Goal: Communication & Community: Connect with others

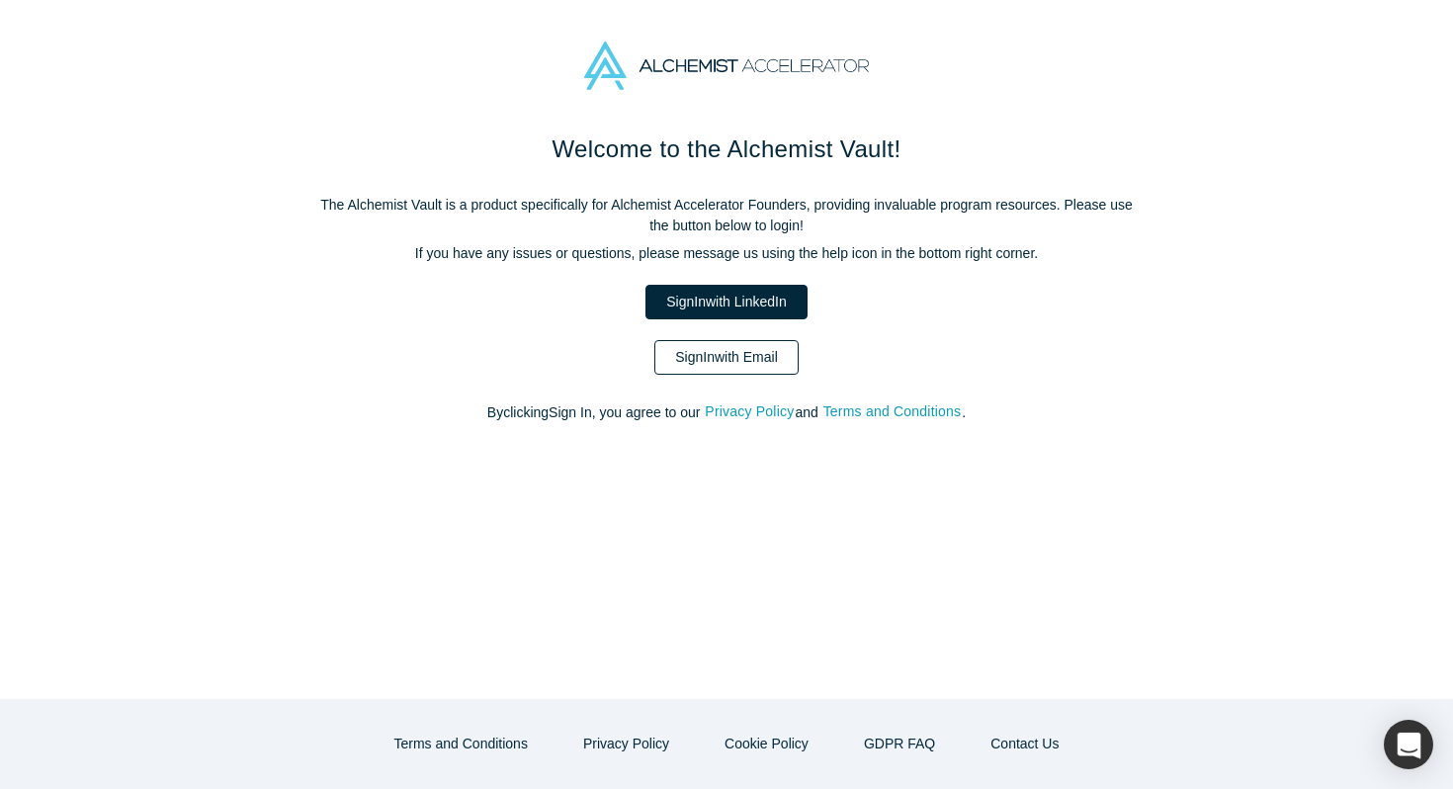
click at [733, 371] on link "Sign In with Email" at bounding box center [727, 357] width 144 height 35
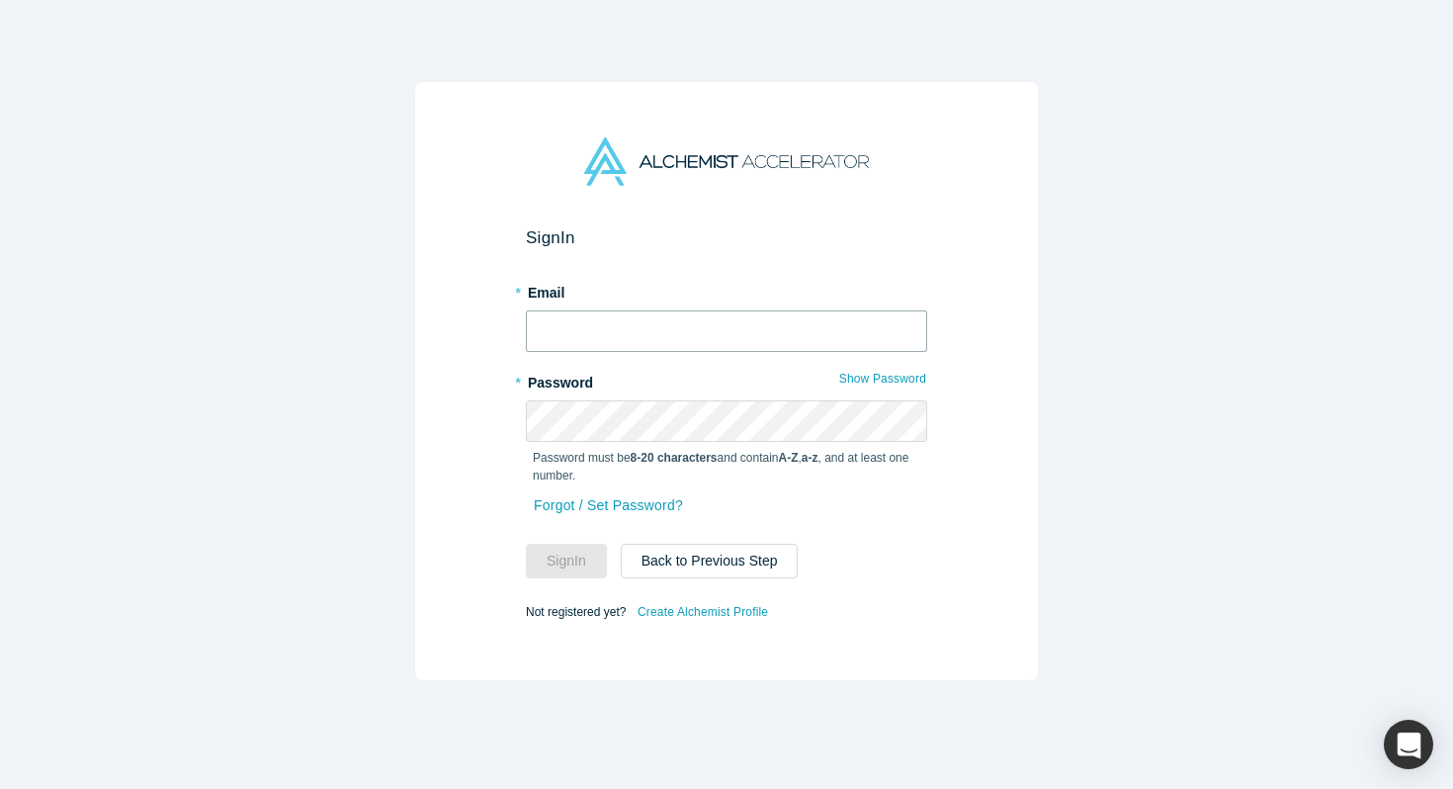
type input "ala@wisary.ai"
click at [712, 335] on input "ala@wisary.ai" at bounding box center [726, 331] width 401 height 42
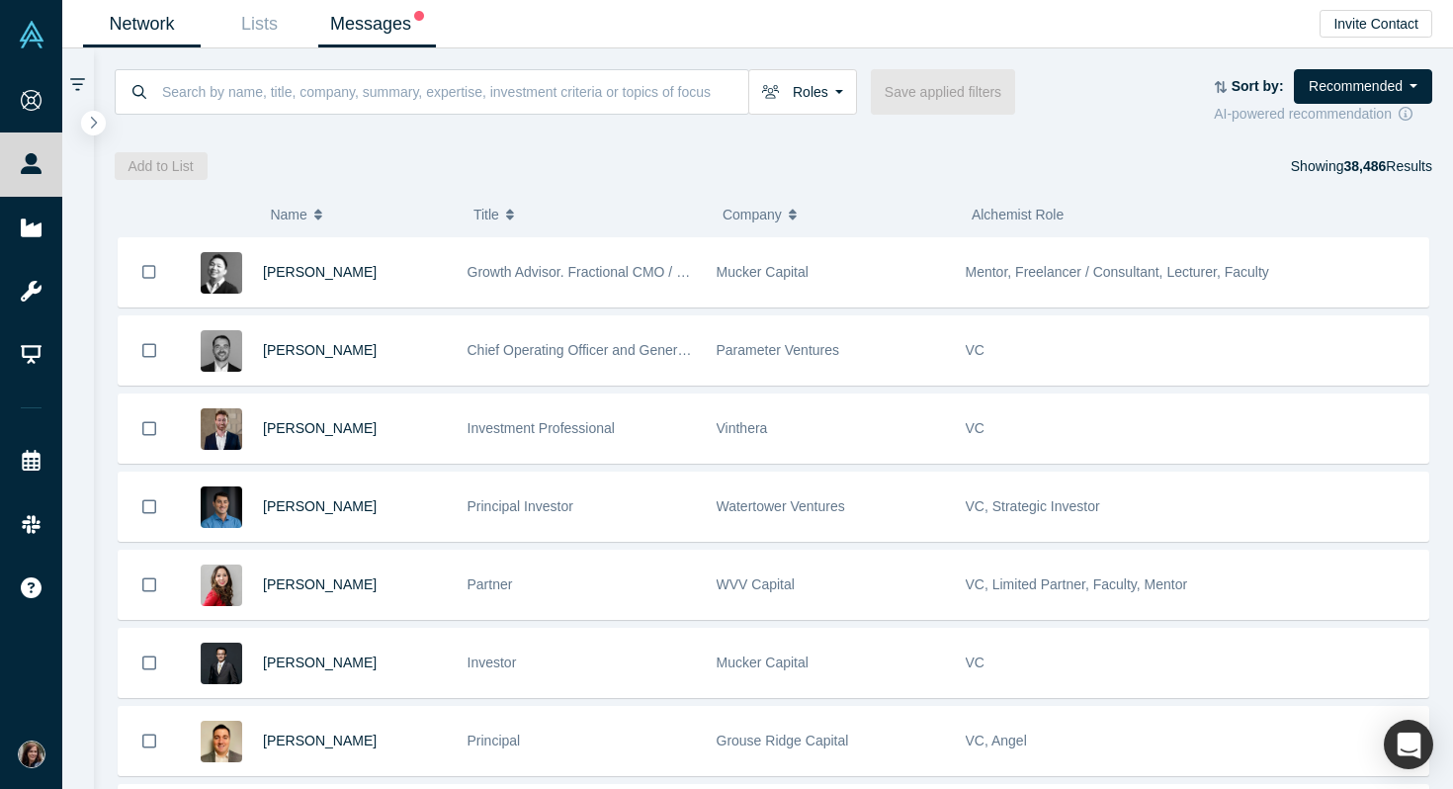
click at [378, 16] on link "Messages" at bounding box center [377, 24] width 118 height 46
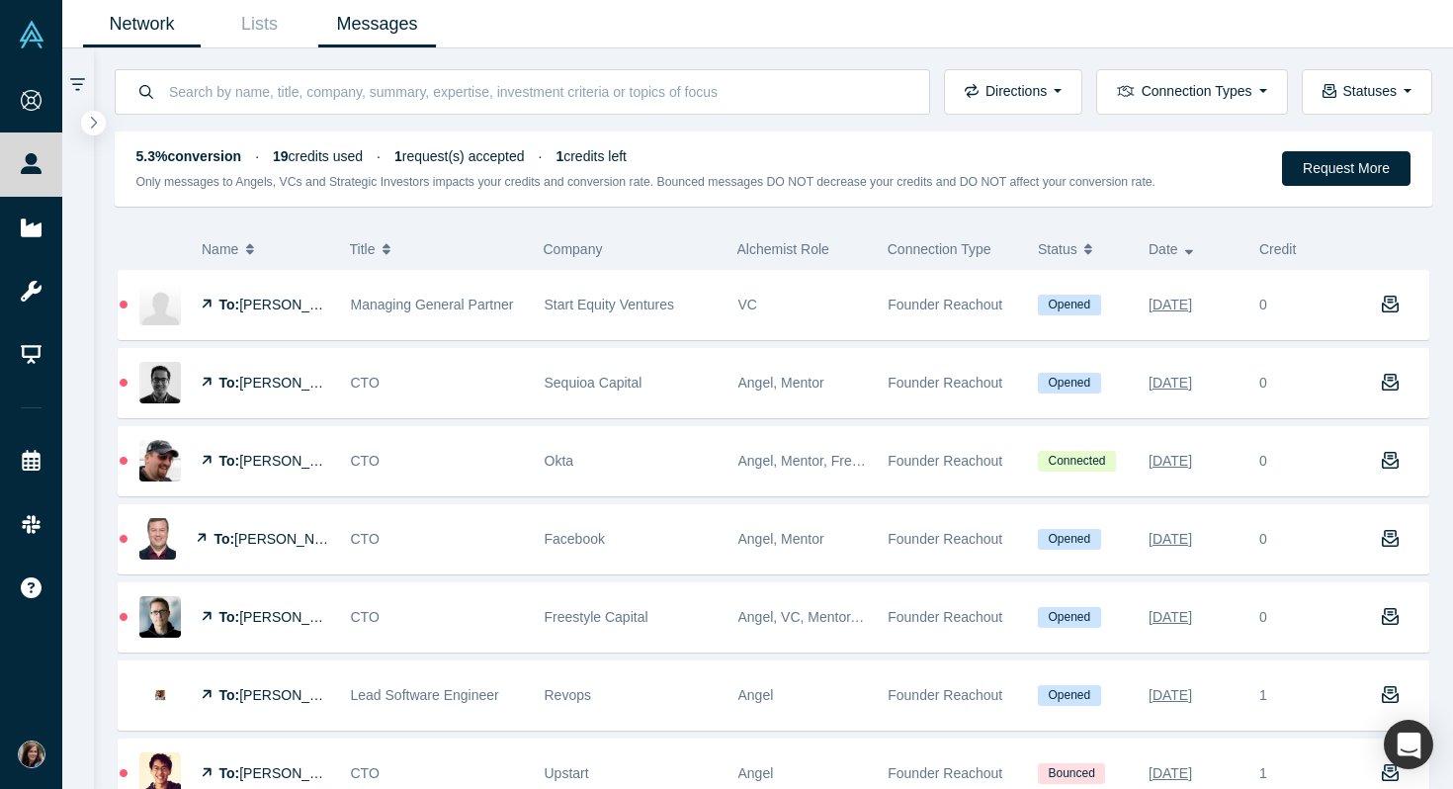
click at [164, 23] on link "Network" at bounding box center [142, 24] width 118 height 46
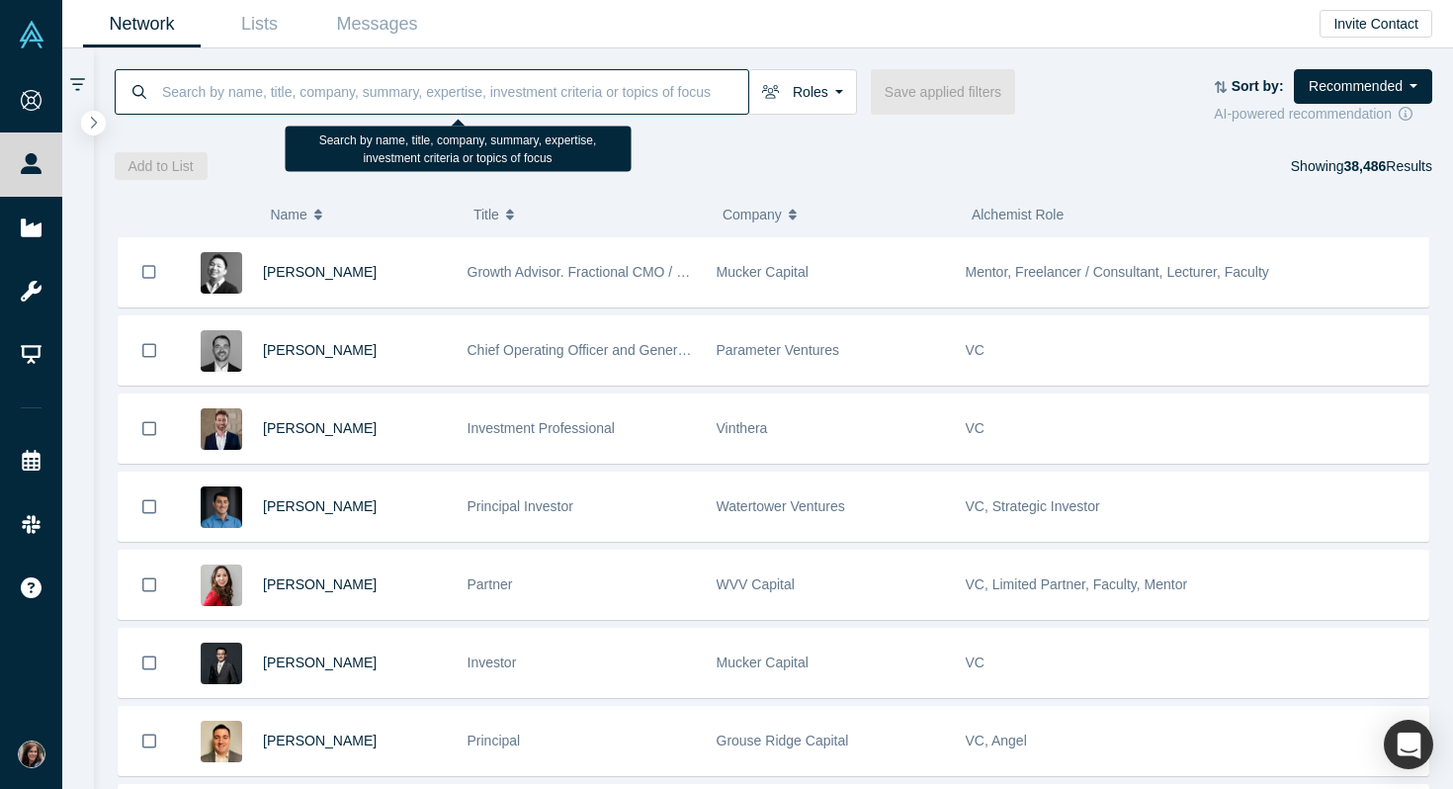
click at [635, 98] on input at bounding box center [454, 91] width 588 height 46
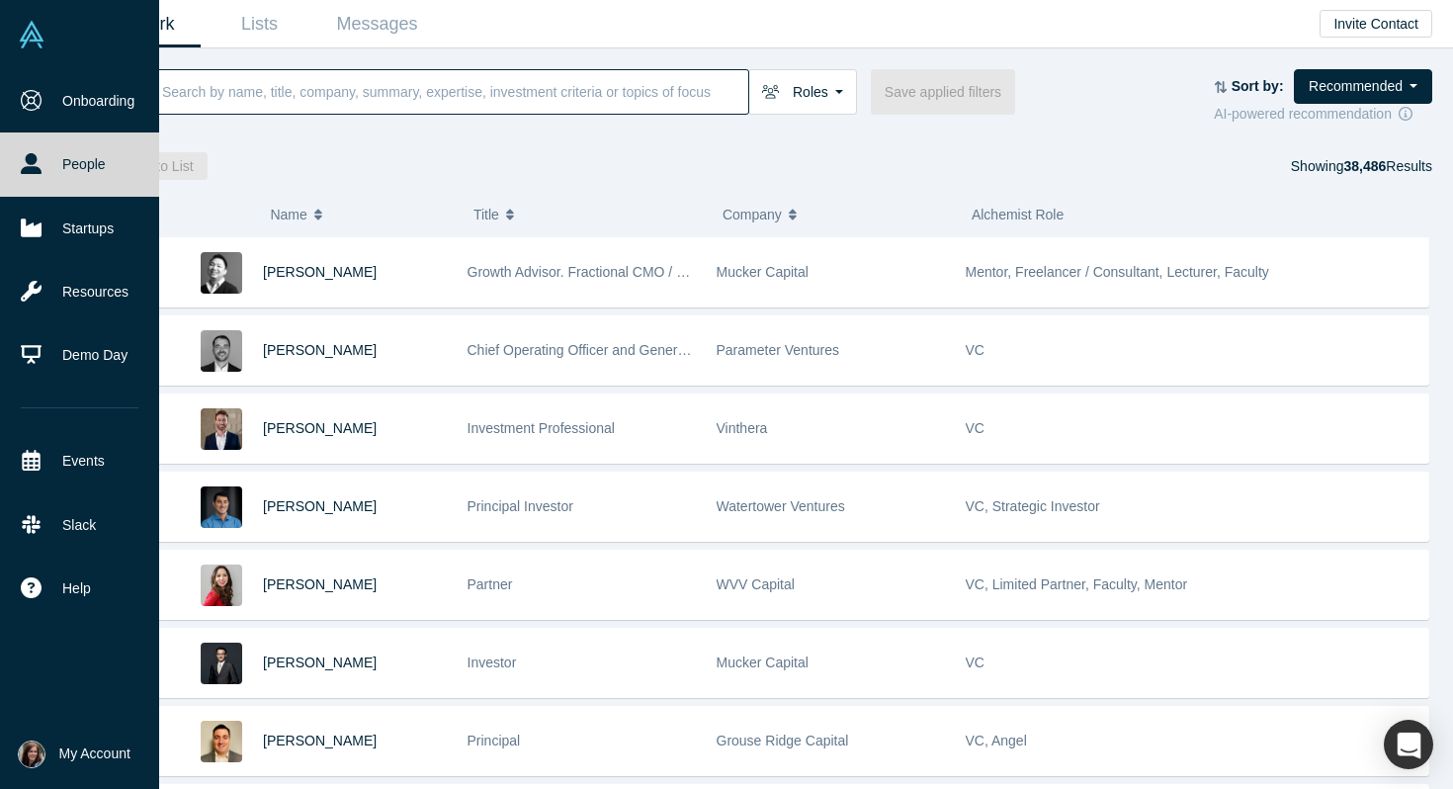
click at [25, 165] on icon at bounding box center [31, 163] width 21 height 21
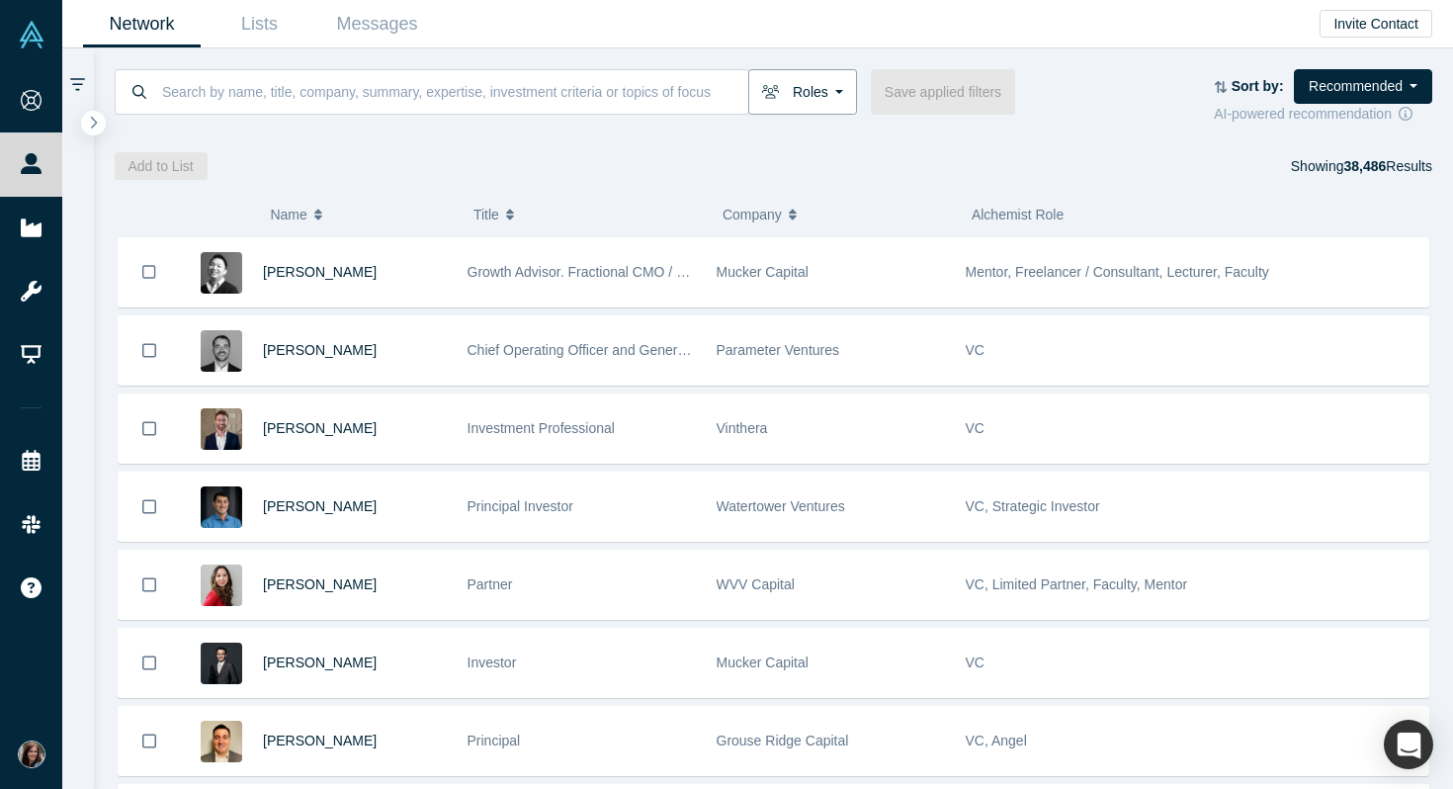
click at [836, 97] on button "Roles" at bounding box center [802, 91] width 109 height 45
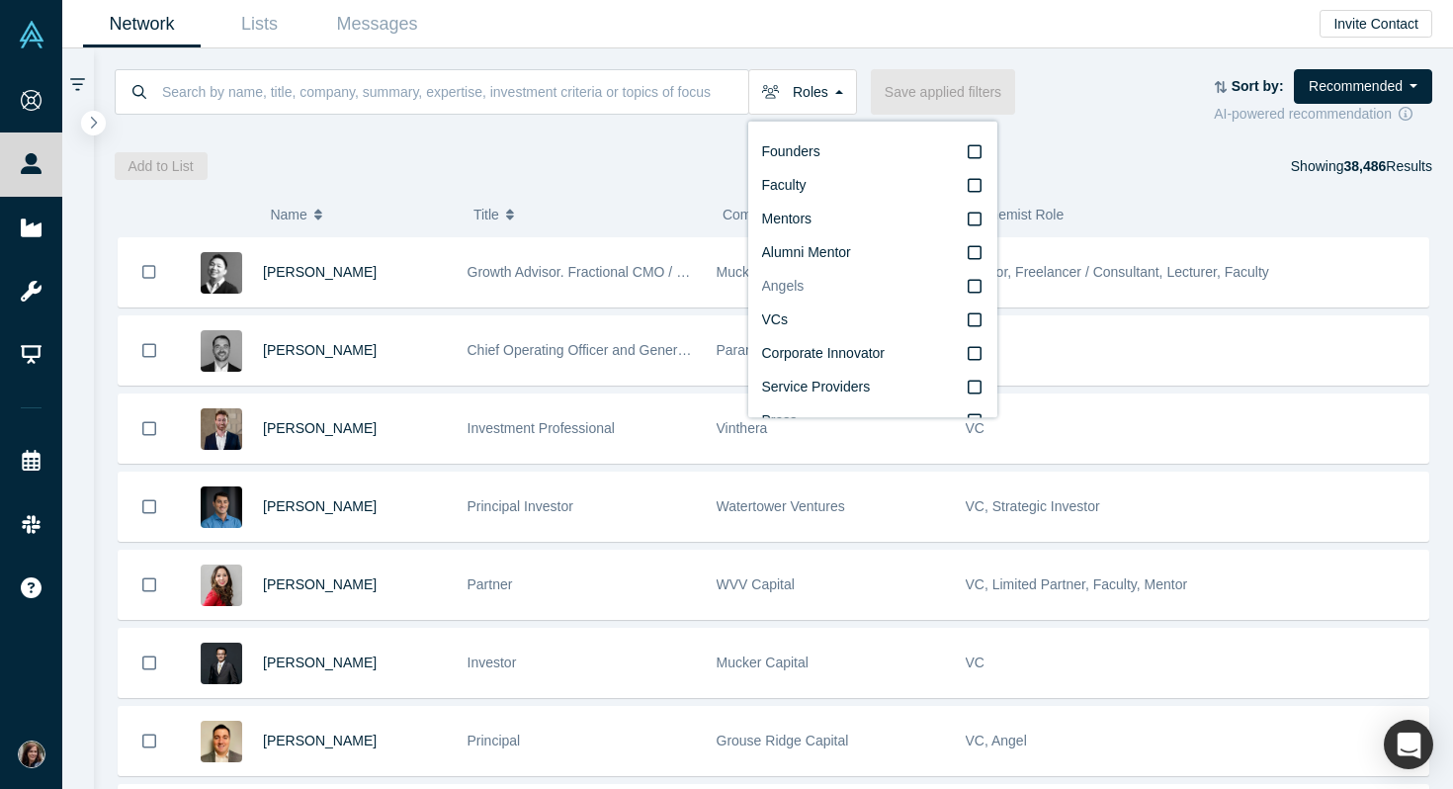
click at [978, 283] on icon at bounding box center [975, 286] width 14 height 16
click at [0, 0] on input "Angels" at bounding box center [0, 0] width 0 height 0
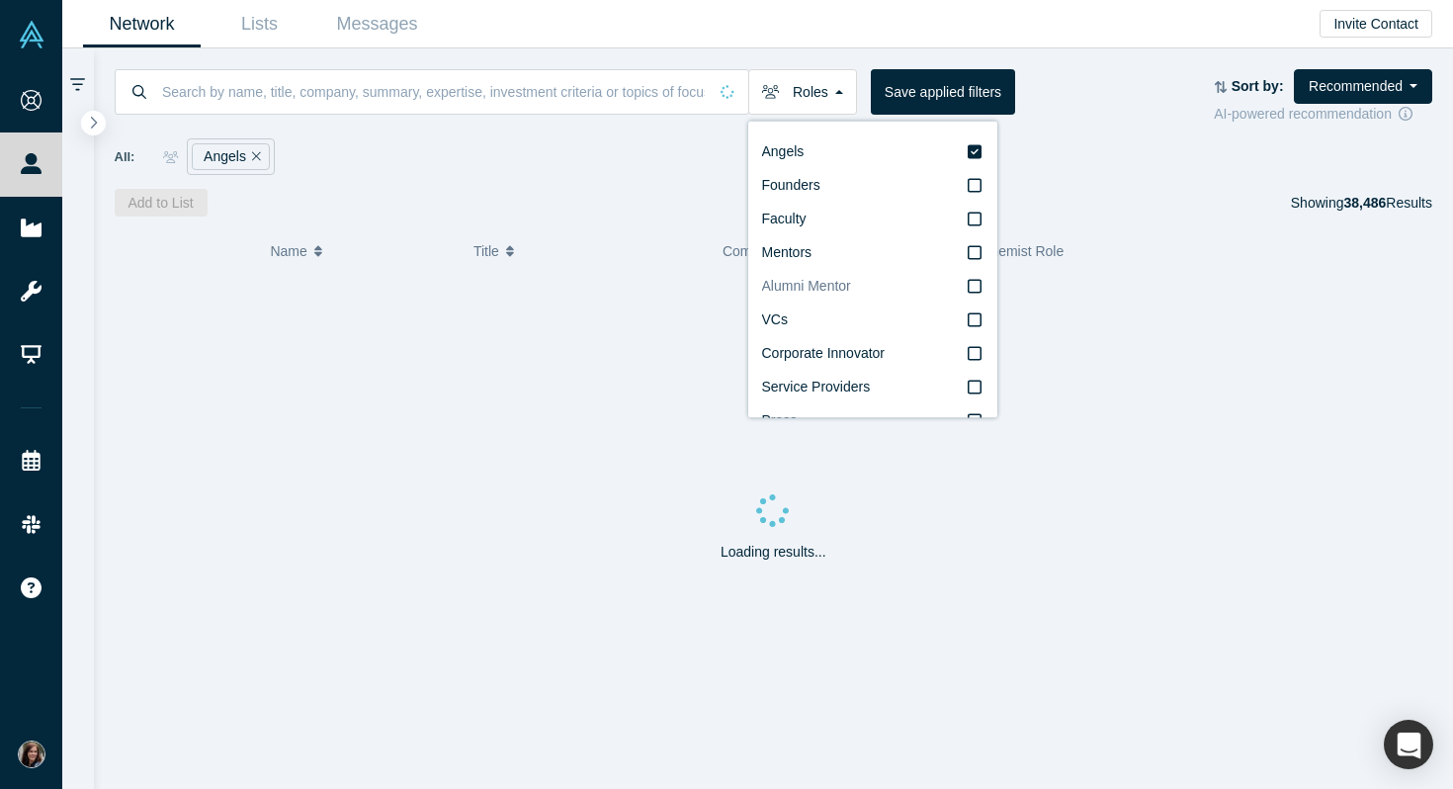
scroll to position [34, 0]
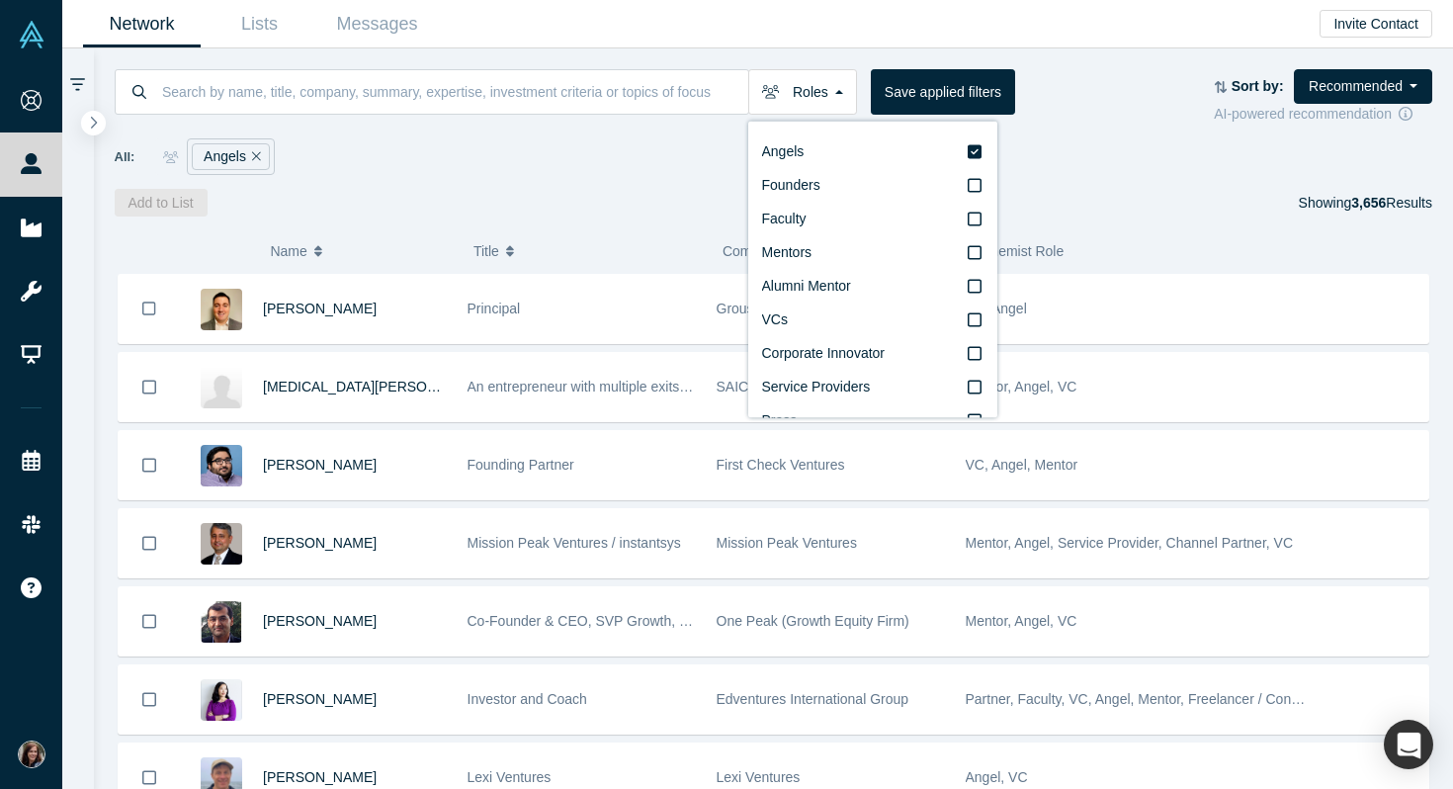
click at [1067, 181] on div "Roles Angels Founders Faculty Mentors Alumni Mentor VCs Corporate Innovator Ser…" at bounding box center [774, 132] width 1361 height 168
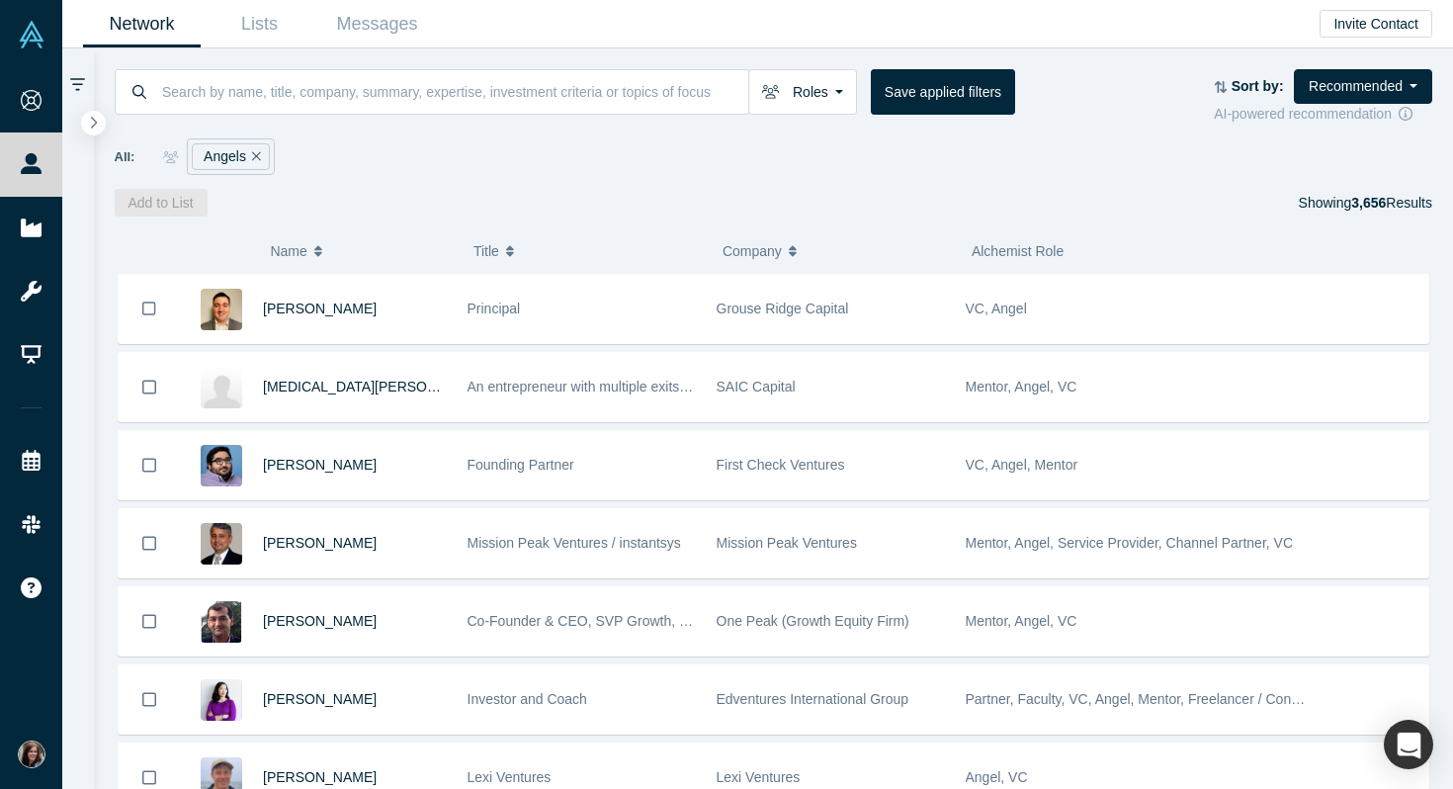
click at [77, 86] on icon at bounding box center [77, 85] width 15 height 18
click at [101, 119] on button "button" at bounding box center [93, 123] width 27 height 27
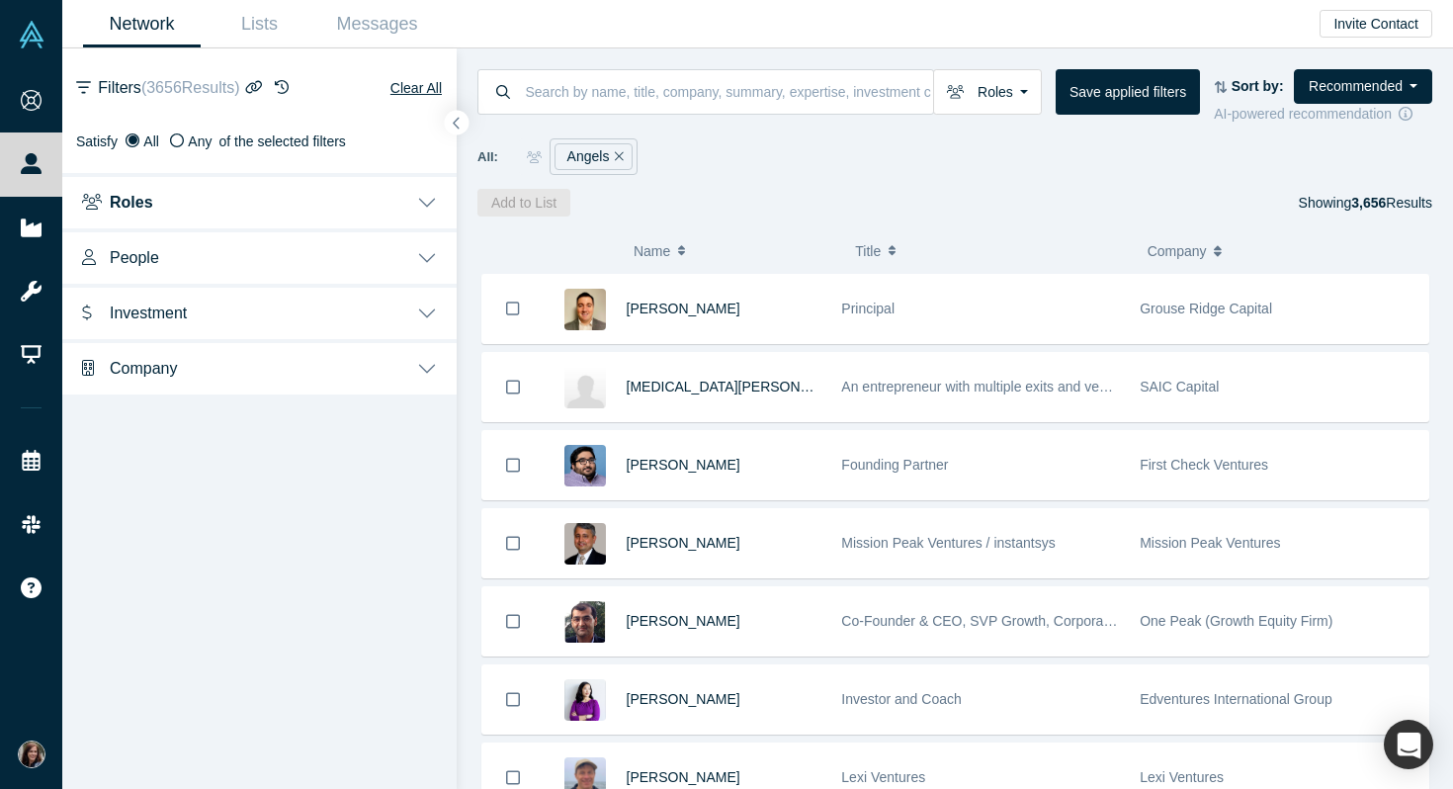
click at [423, 262] on button "People" at bounding box center [259, 255] width 395 height 55
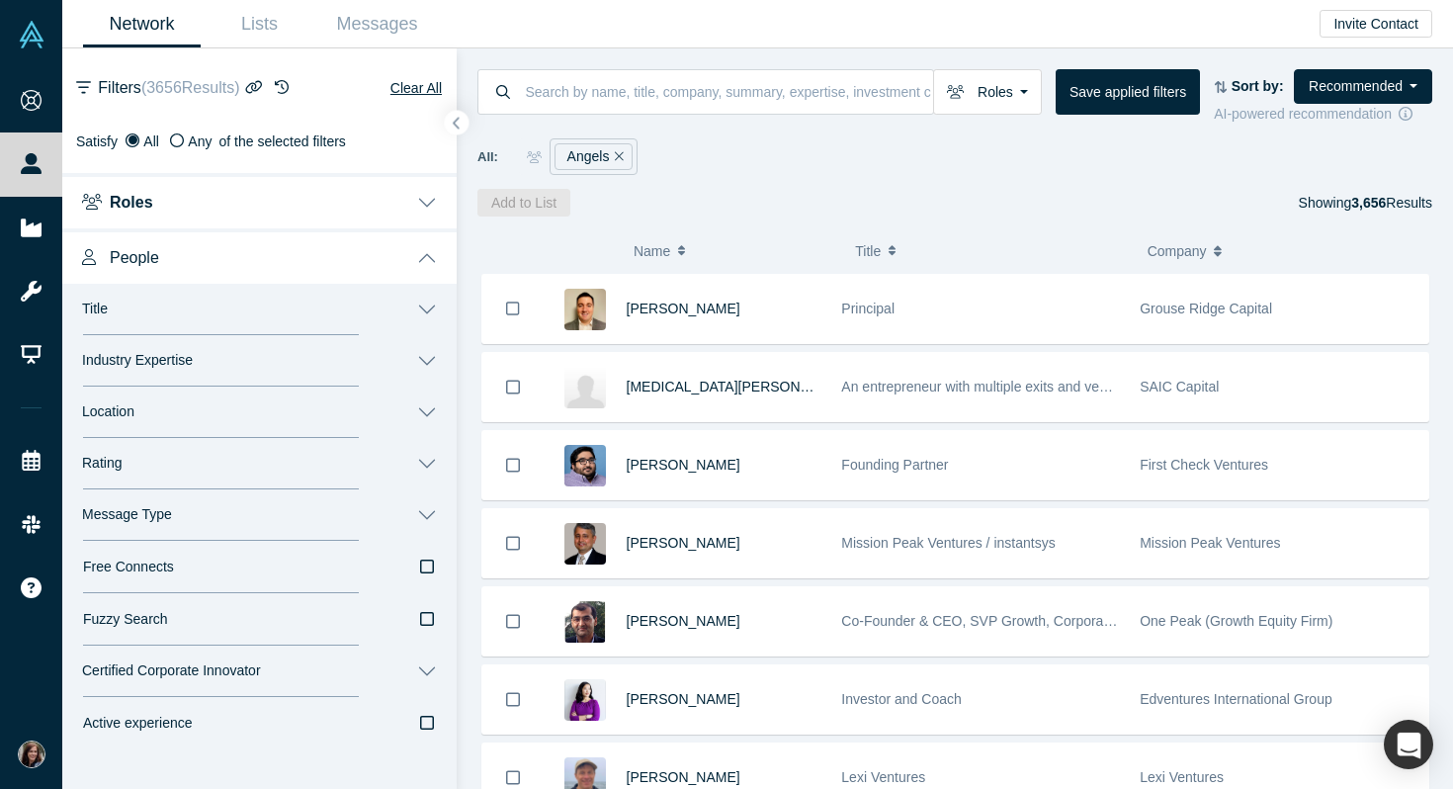
click at [364, 411] on button "Location" at bounding box center [259, 412] width 395 height 51
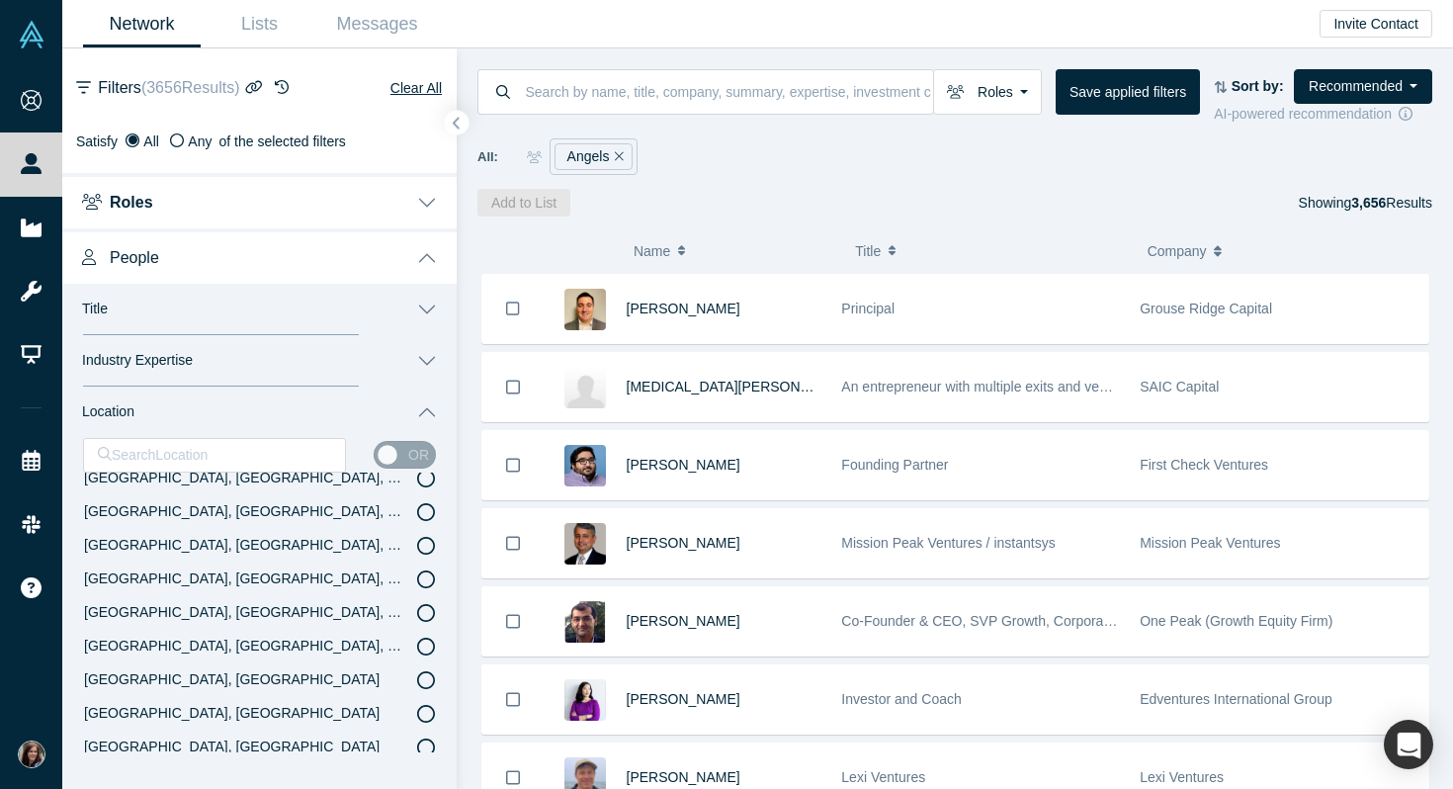
scroll to position [1059, 0]
click at [309, 458] on div at bounding box center [214, 455] width 233 height 25
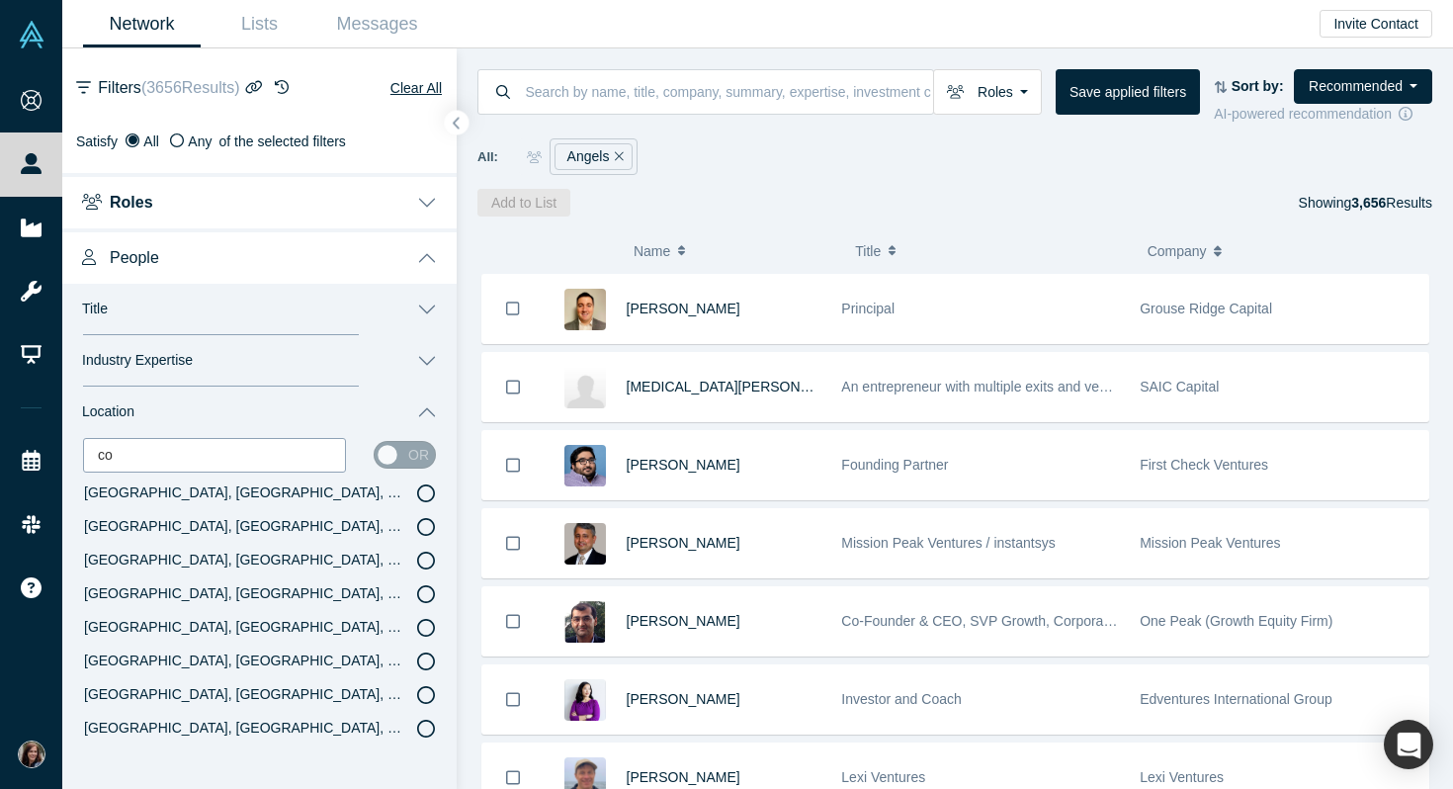
type input "col"
click at [427, 530] on icon at bounding box center [426, 527] width 18 height 18
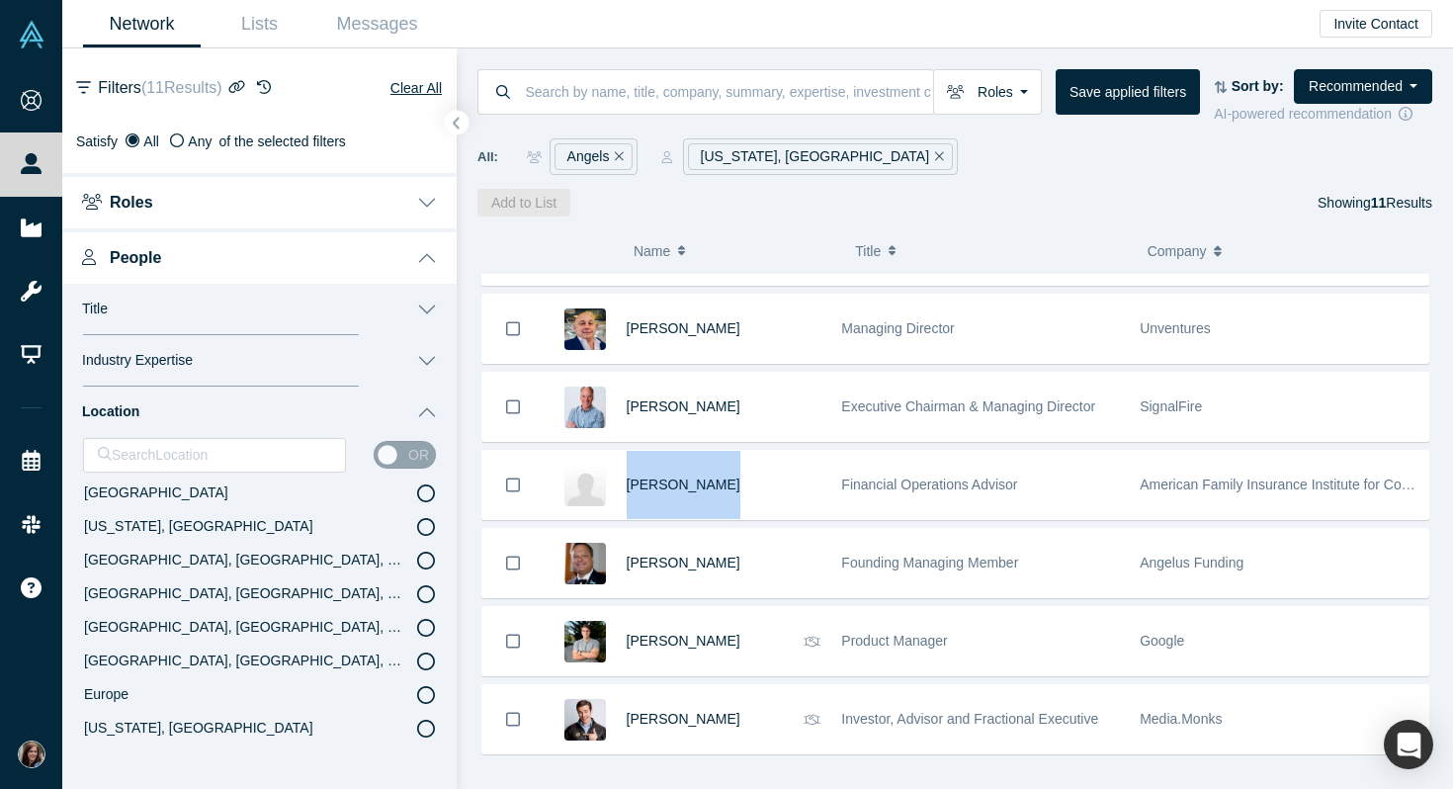
scroll to position [391, 0]
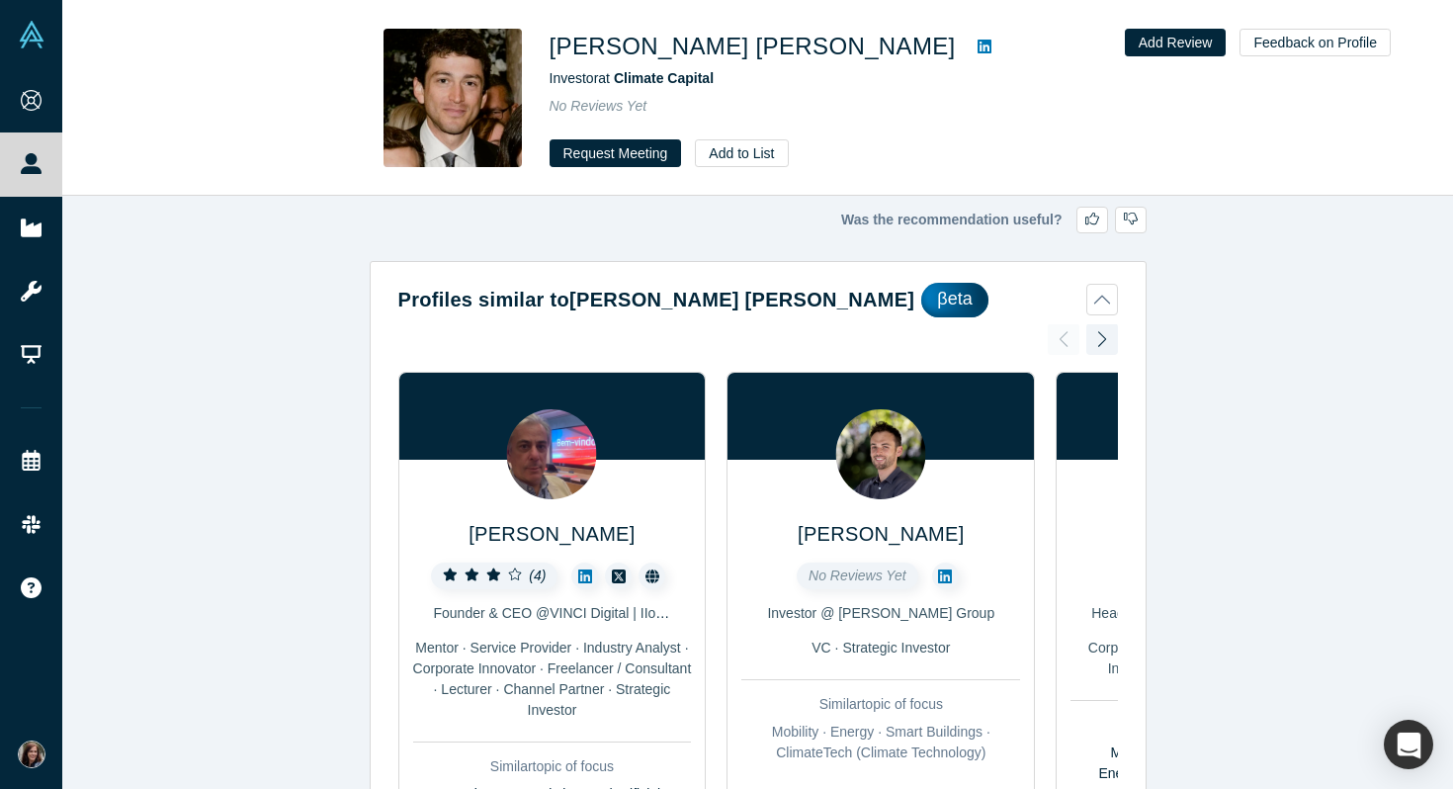
click at [978, 44] on icon at bounding box center [985, 47] width 14 height 14
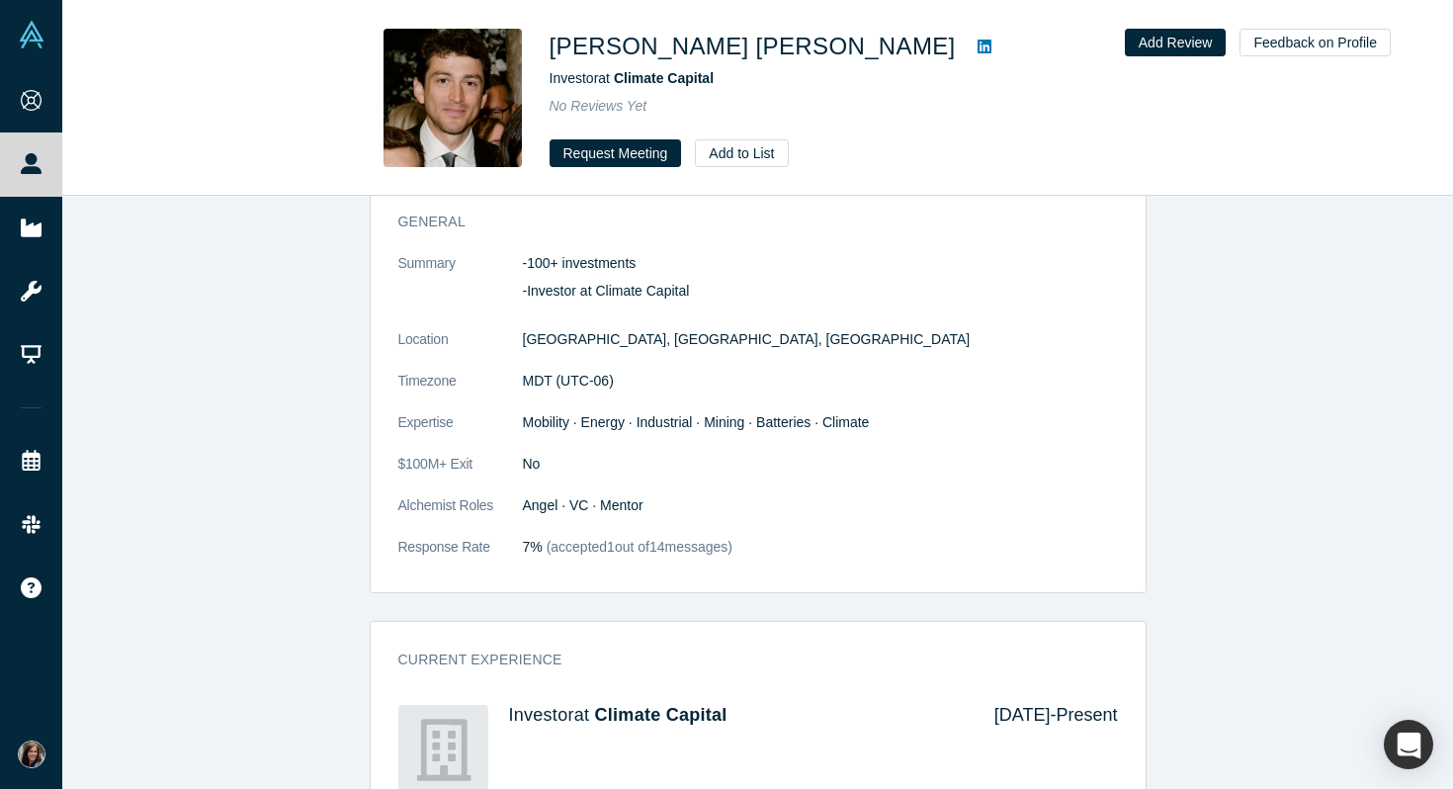
scroll to position [1027, 0]
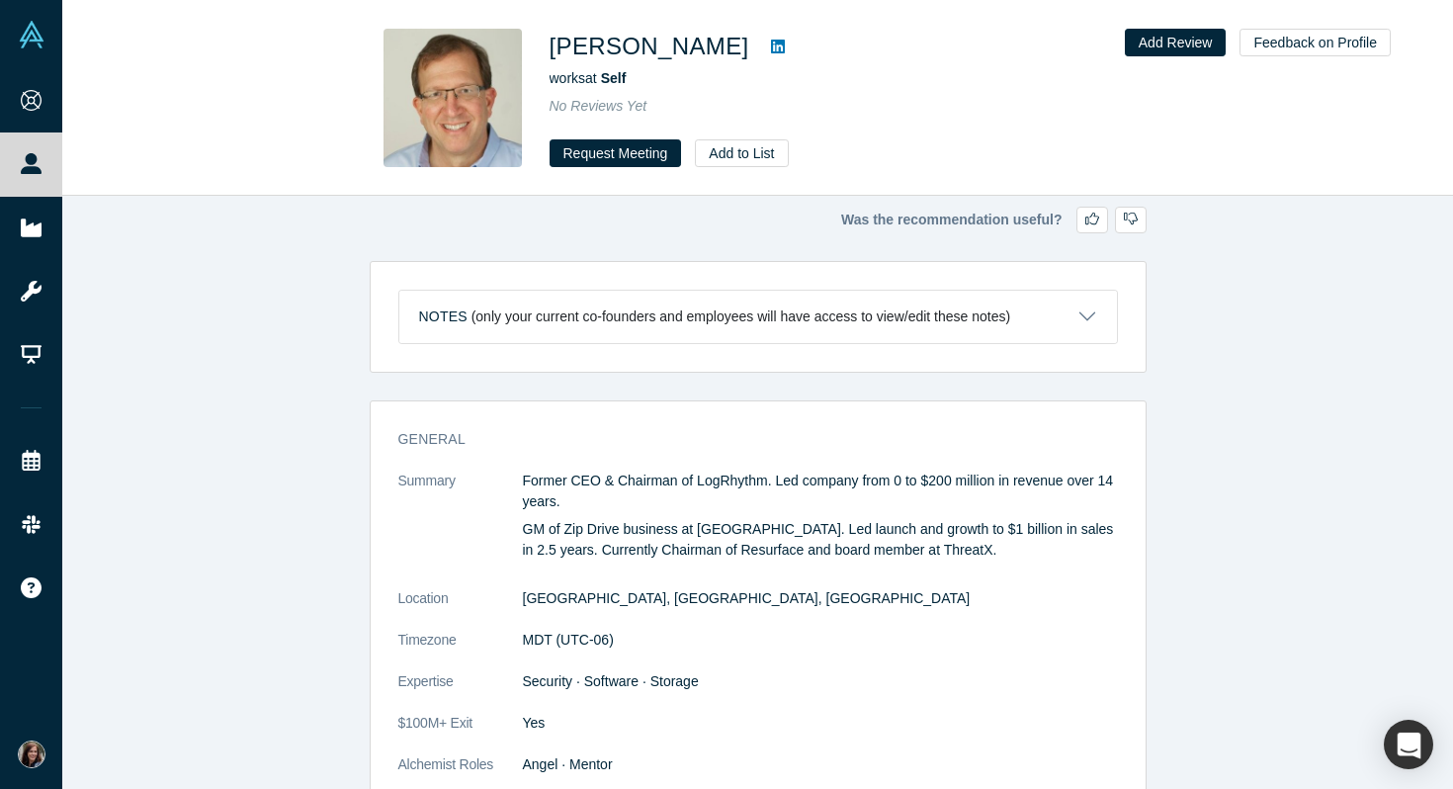
click at [771, 48] on icon at bounding box center [778, 47] width 14 height 16
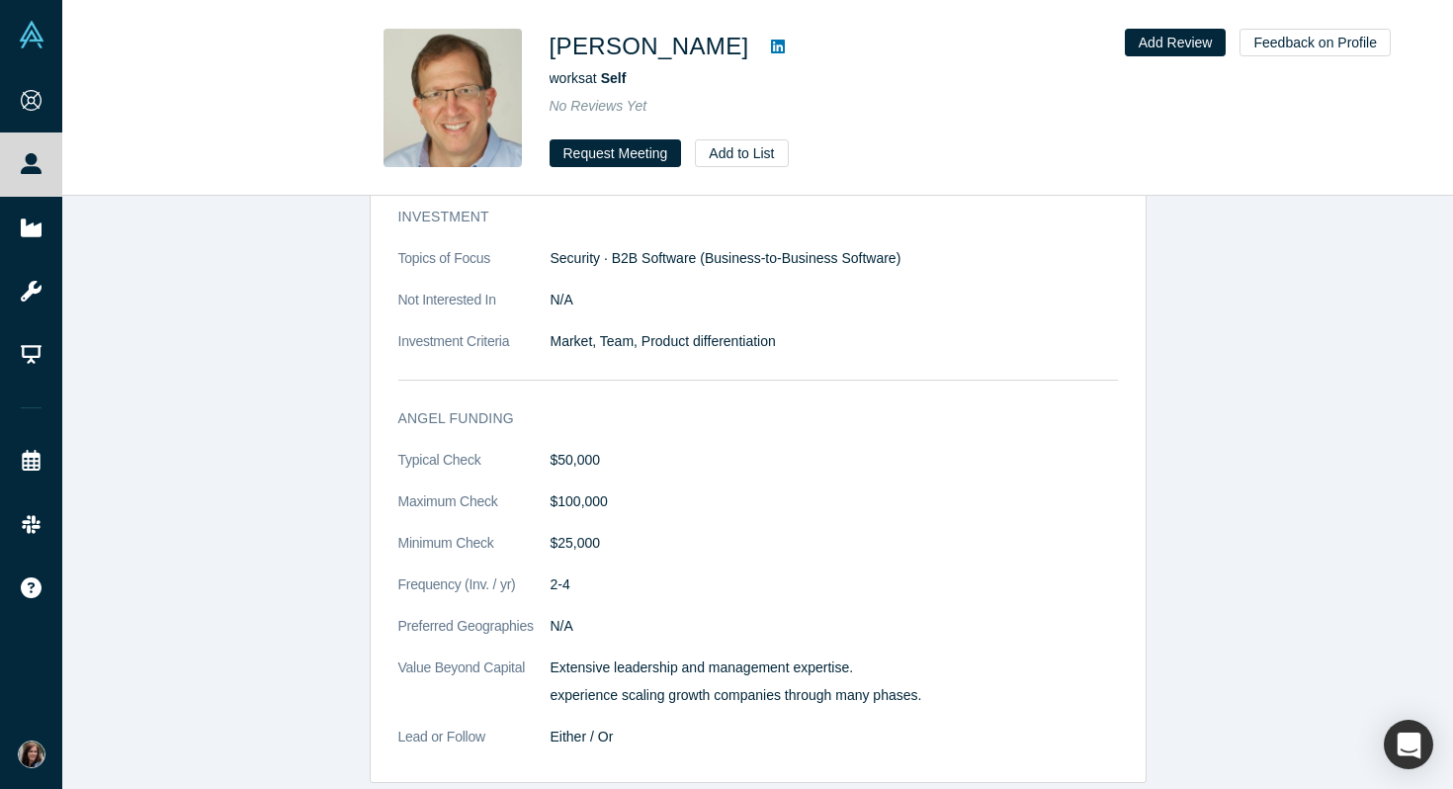
scroll to position [953, 0]
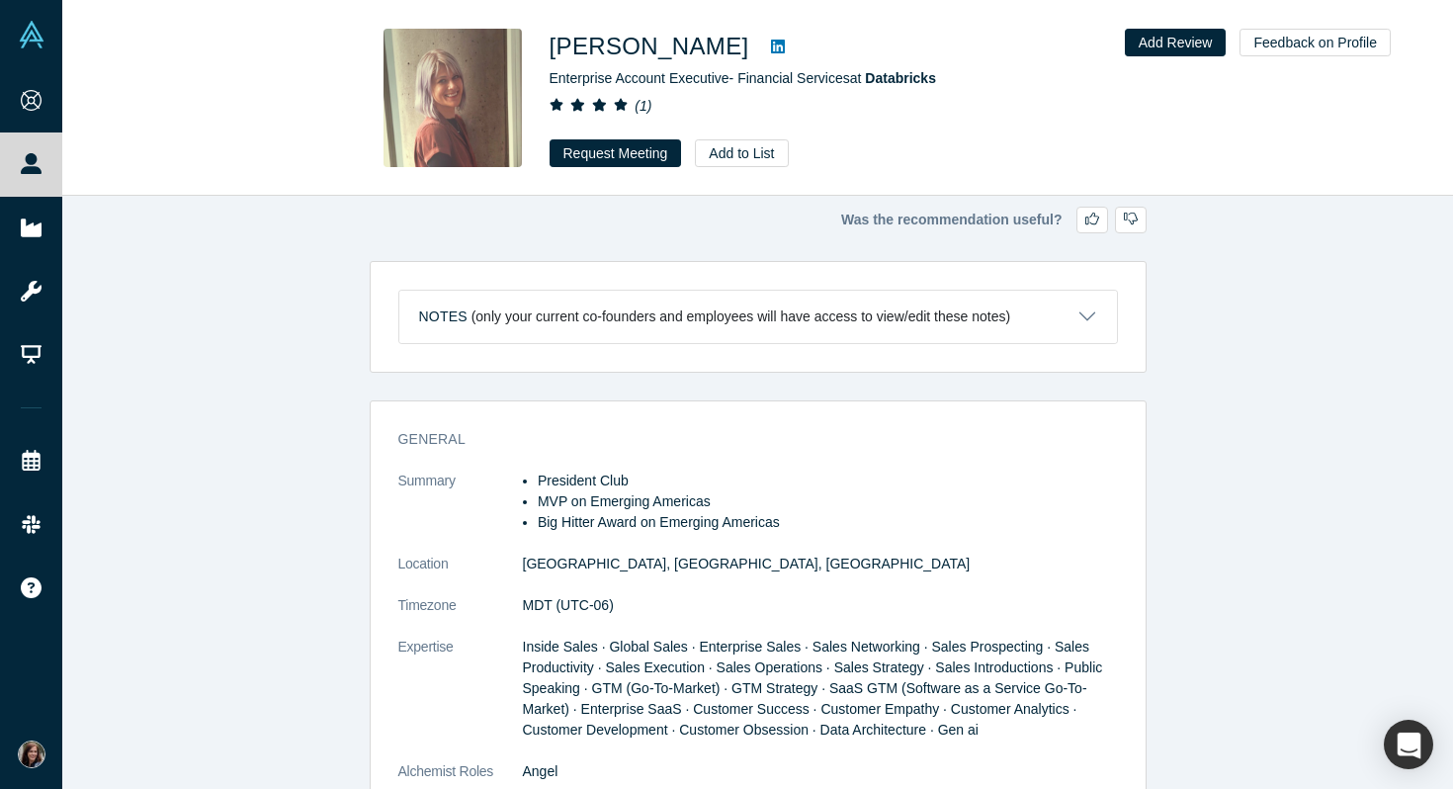
click at [771, 47] on icon at bounding box center [778, 47] width 14 height 14
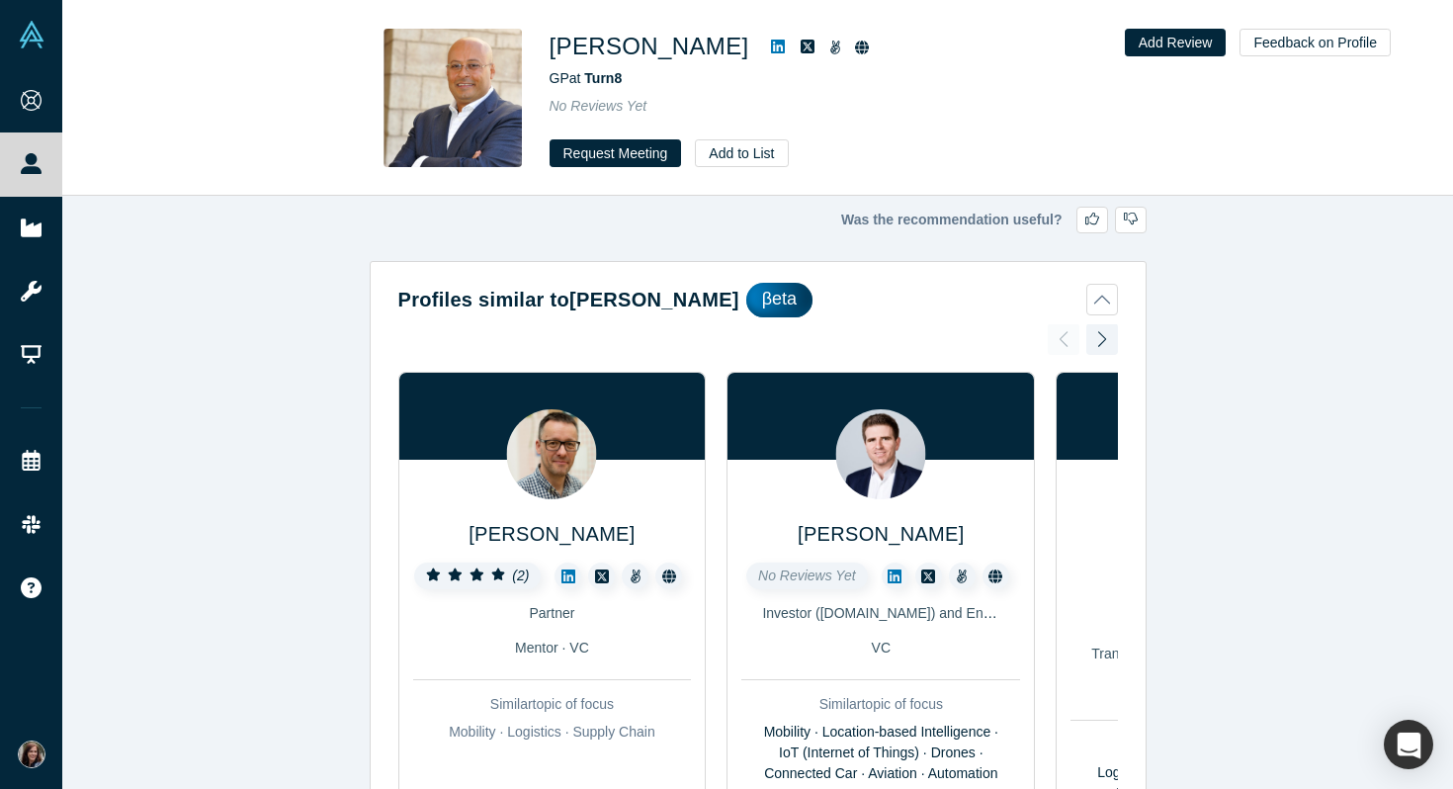
click at [771, 53] on icon at bounding box center [778, 47] width 14 height 16
click at [771, 51] on icon at bounding box center [778, 47] width 14 height 14
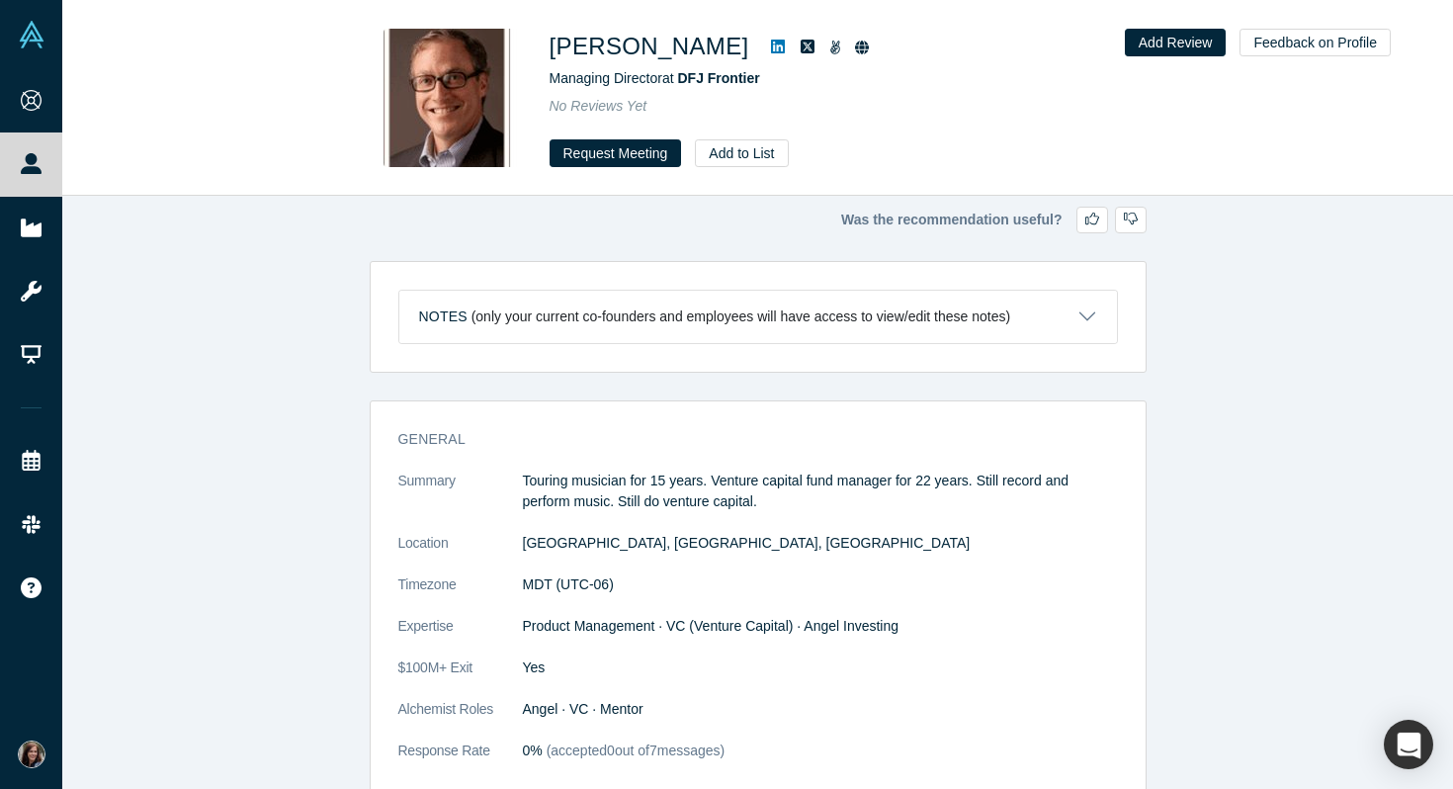
click at [771, 44] on icon at bounding box center [778, 47] width 14 height 14
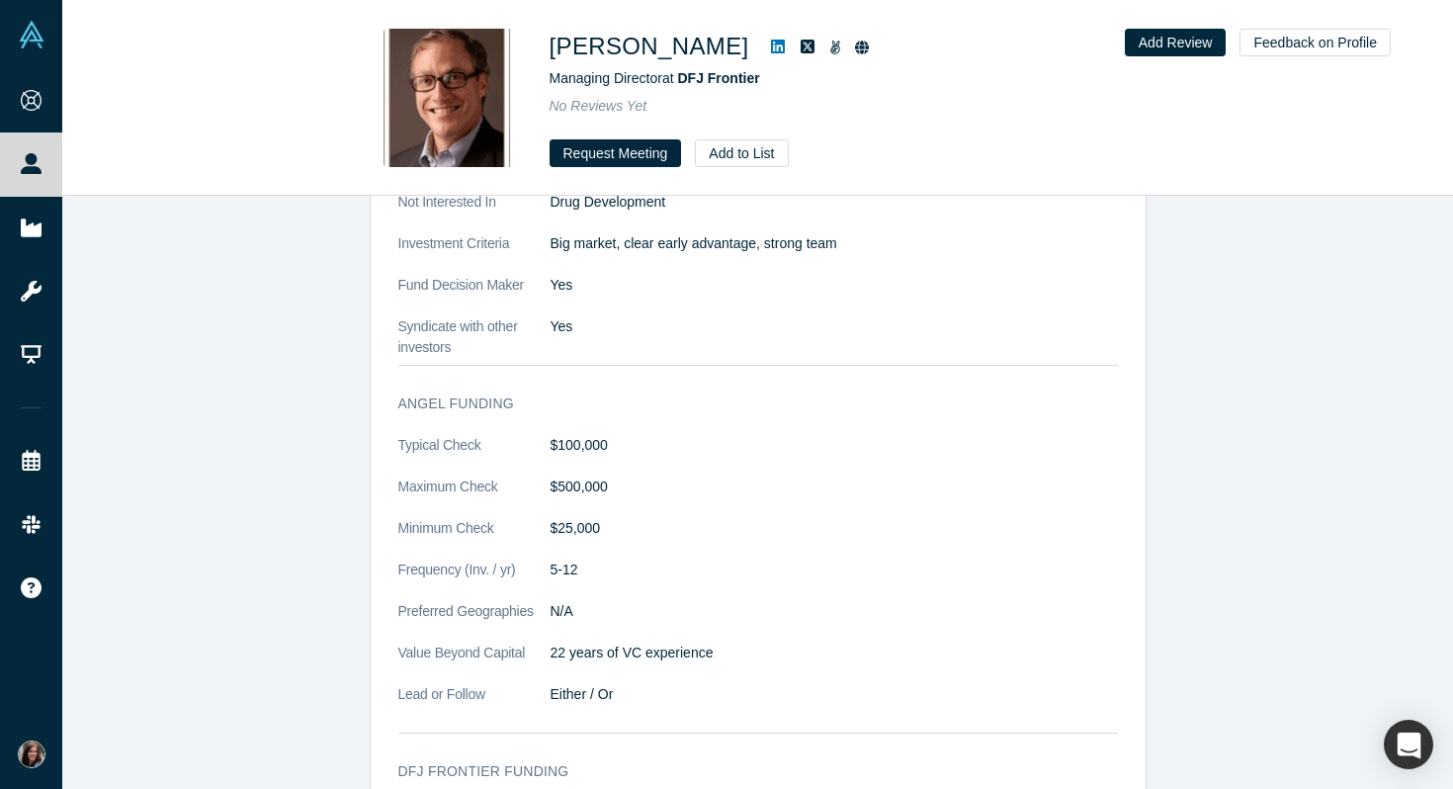
scroll to position [982, 0]
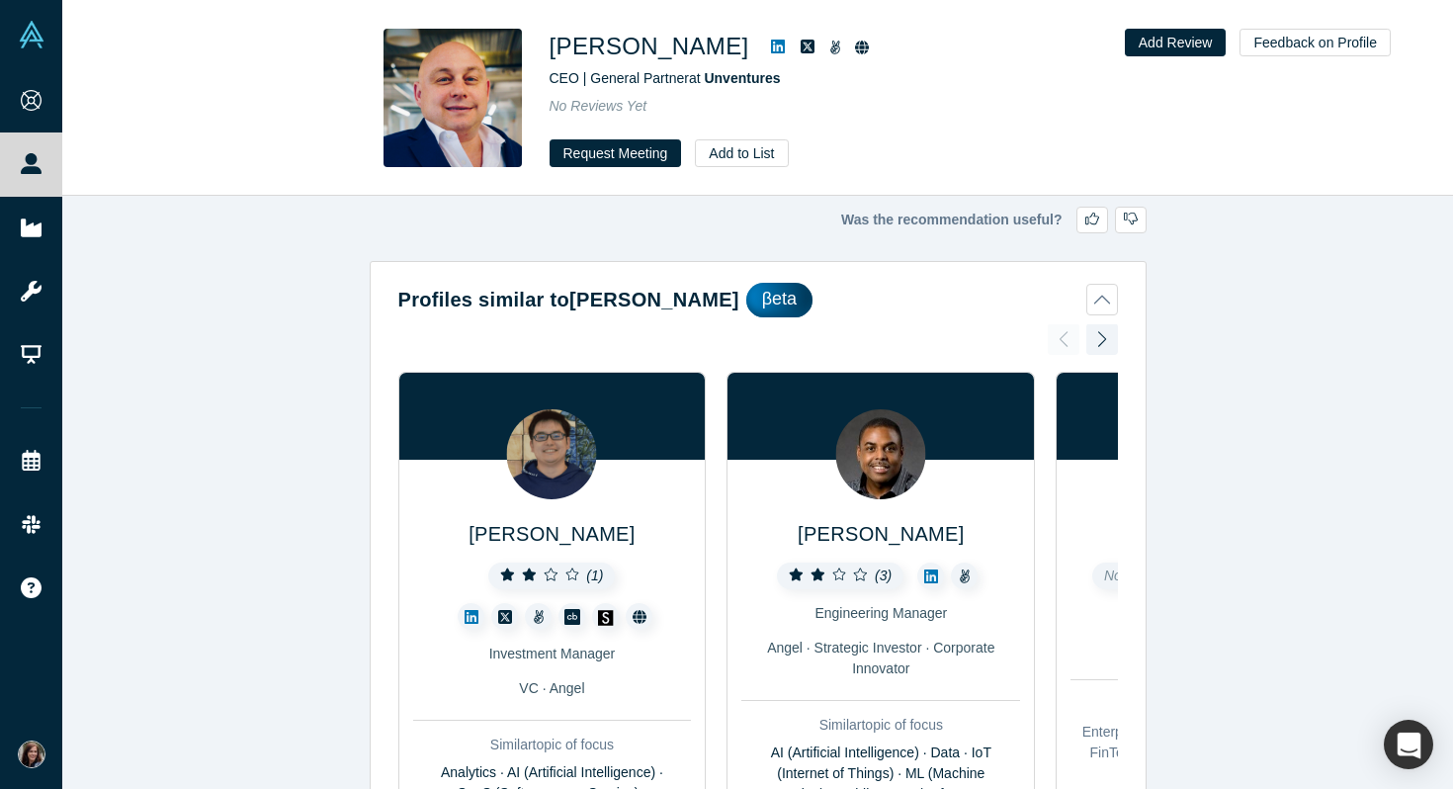
click at [771, 44] on icon at bounding box center [778, 47] width 14 height 16
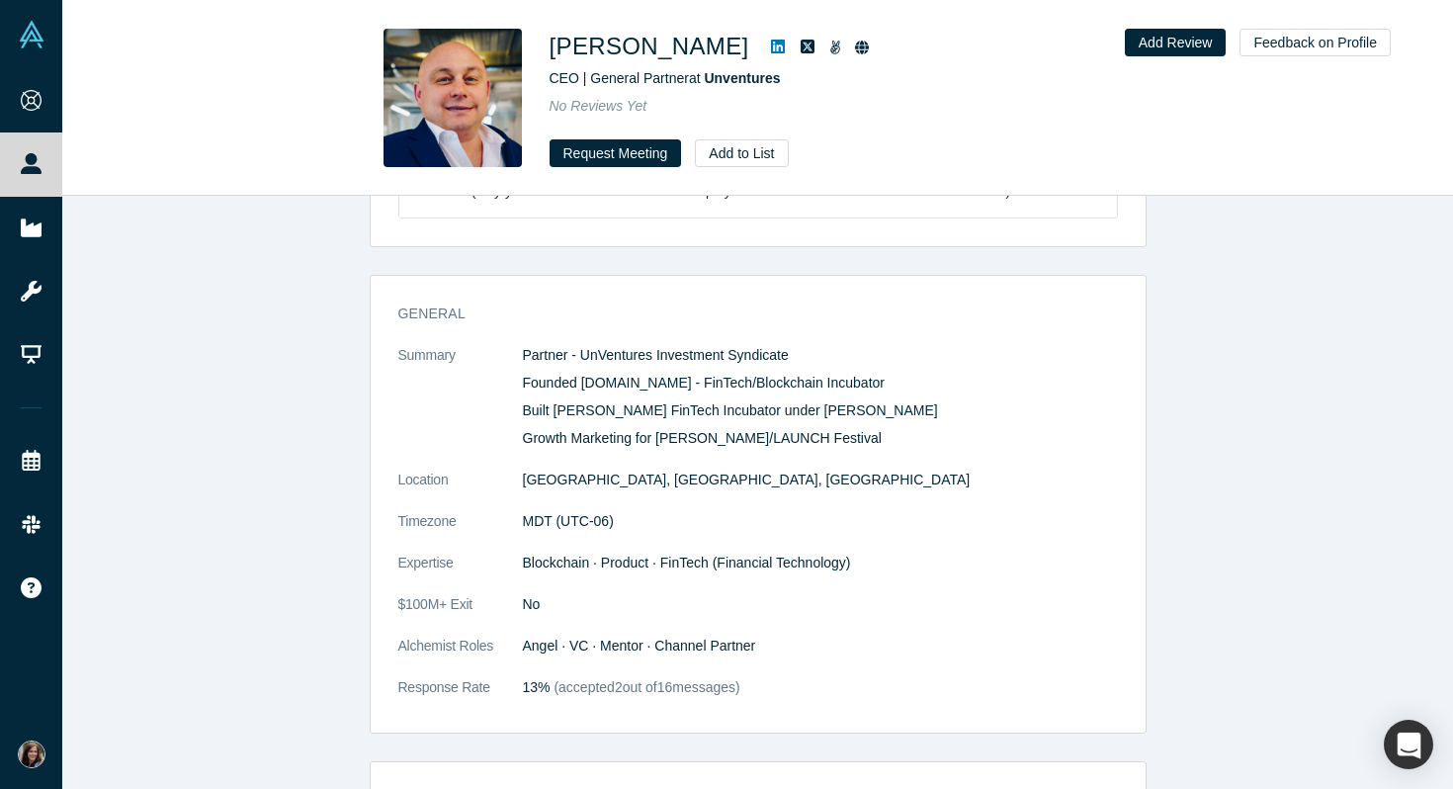
scroll to position [912, 0]
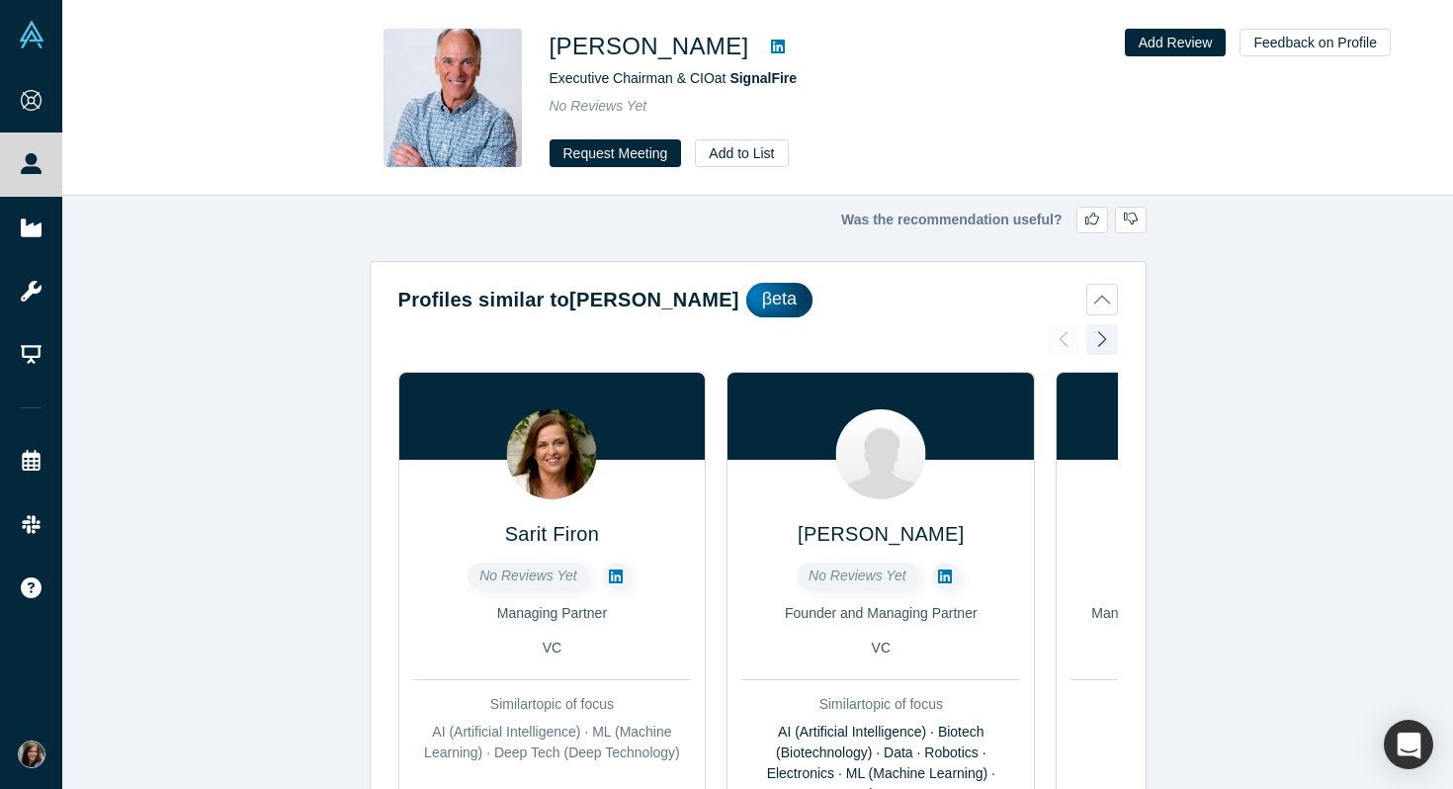
click at [771, 44] on icon at bounding box center [778, 47] width 14 height 14
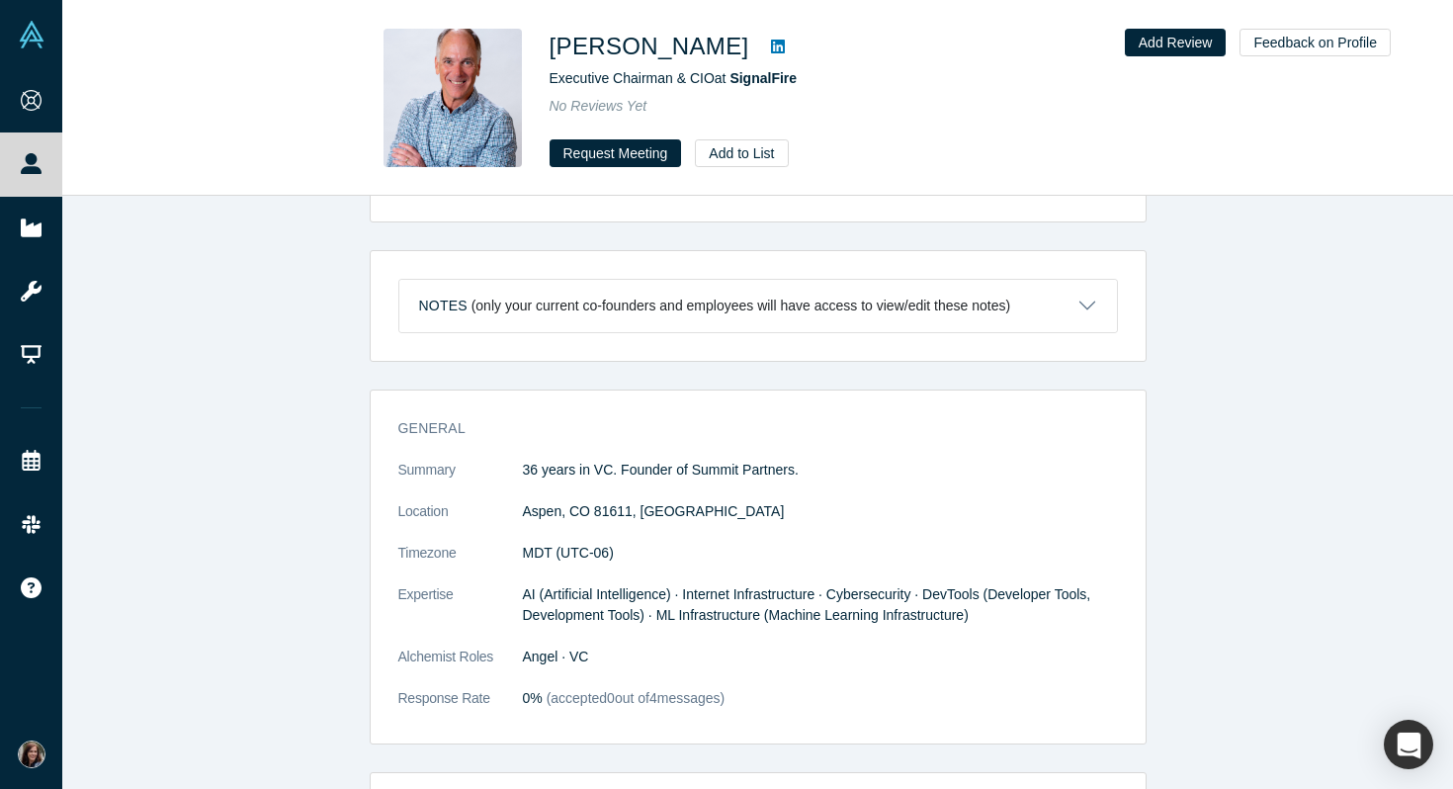
scroll to position [798, 0]
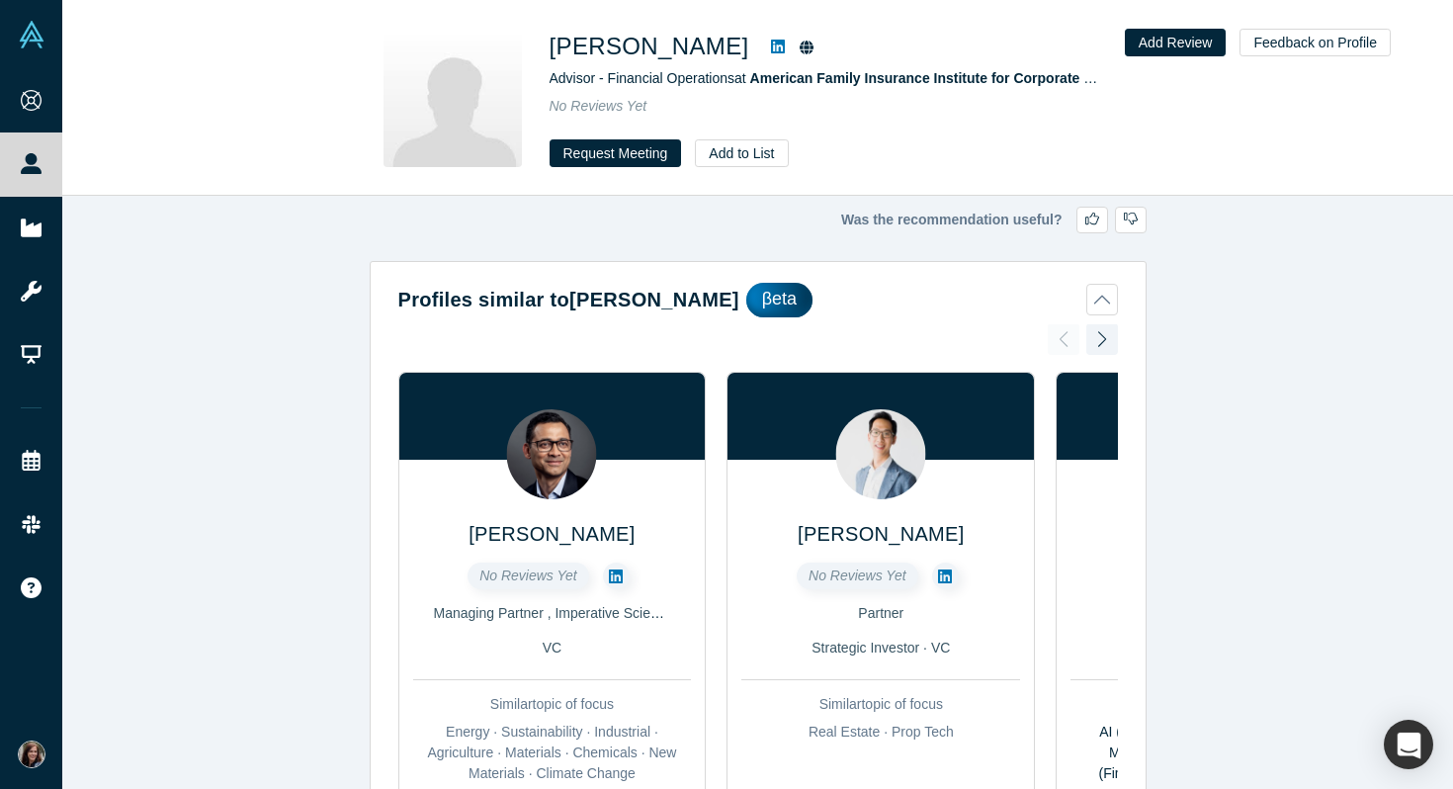
click at [771, 46] on icon at bounding box center [778, 47] width 14 height 14
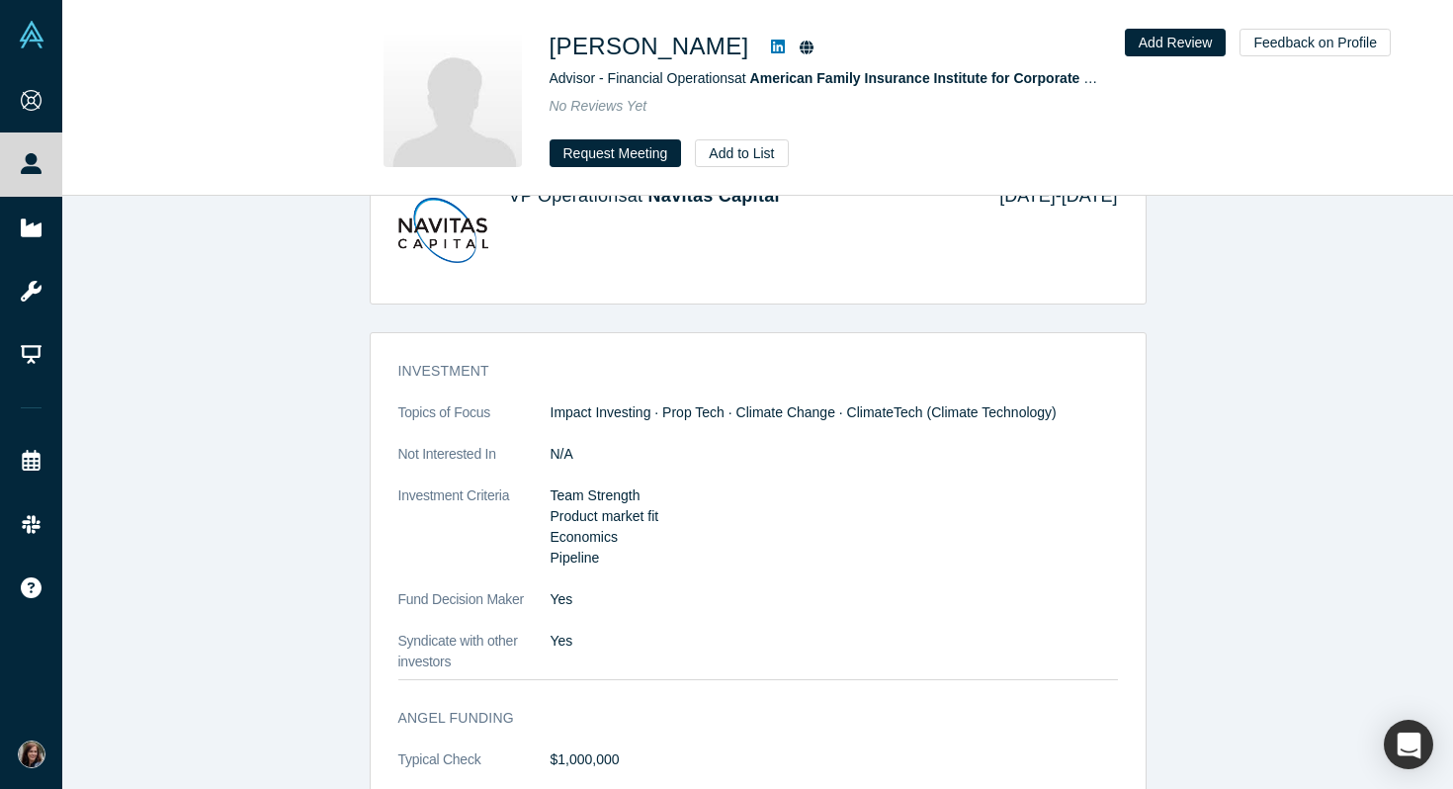
scroll to position [1365, 0]
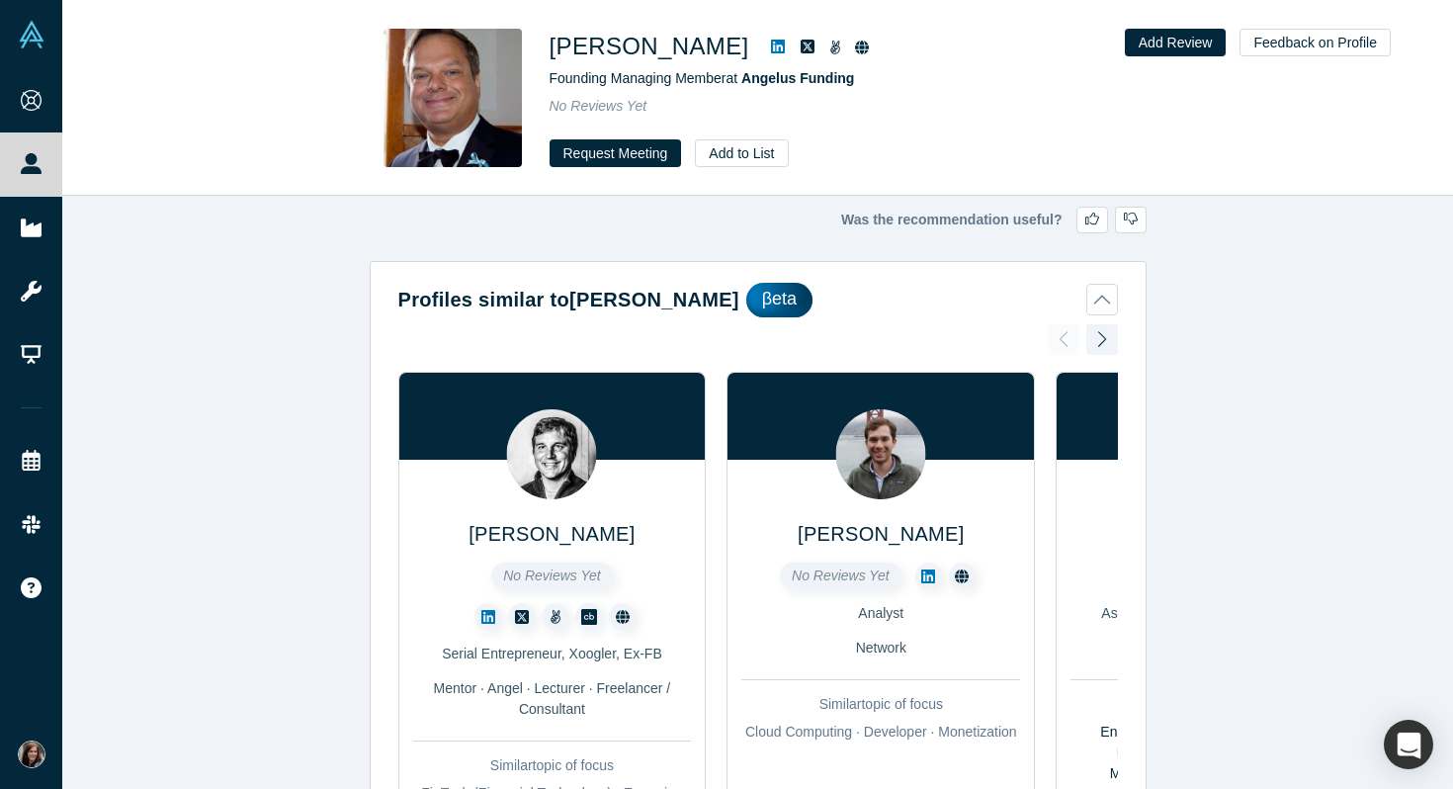
click at [771, 47] on icon at bounding box center [778, 47] width 14 height 16
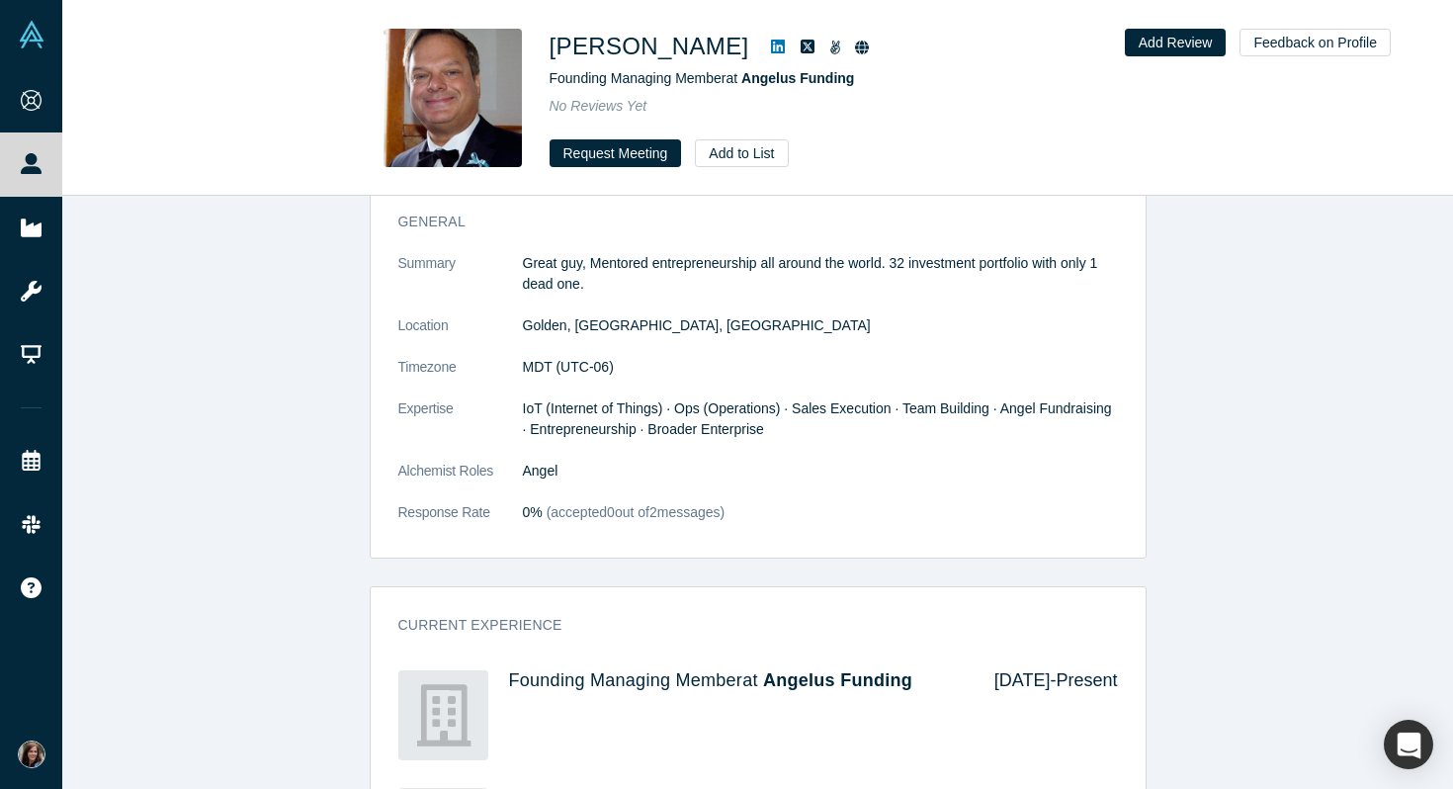
scroll to position [941, 0]
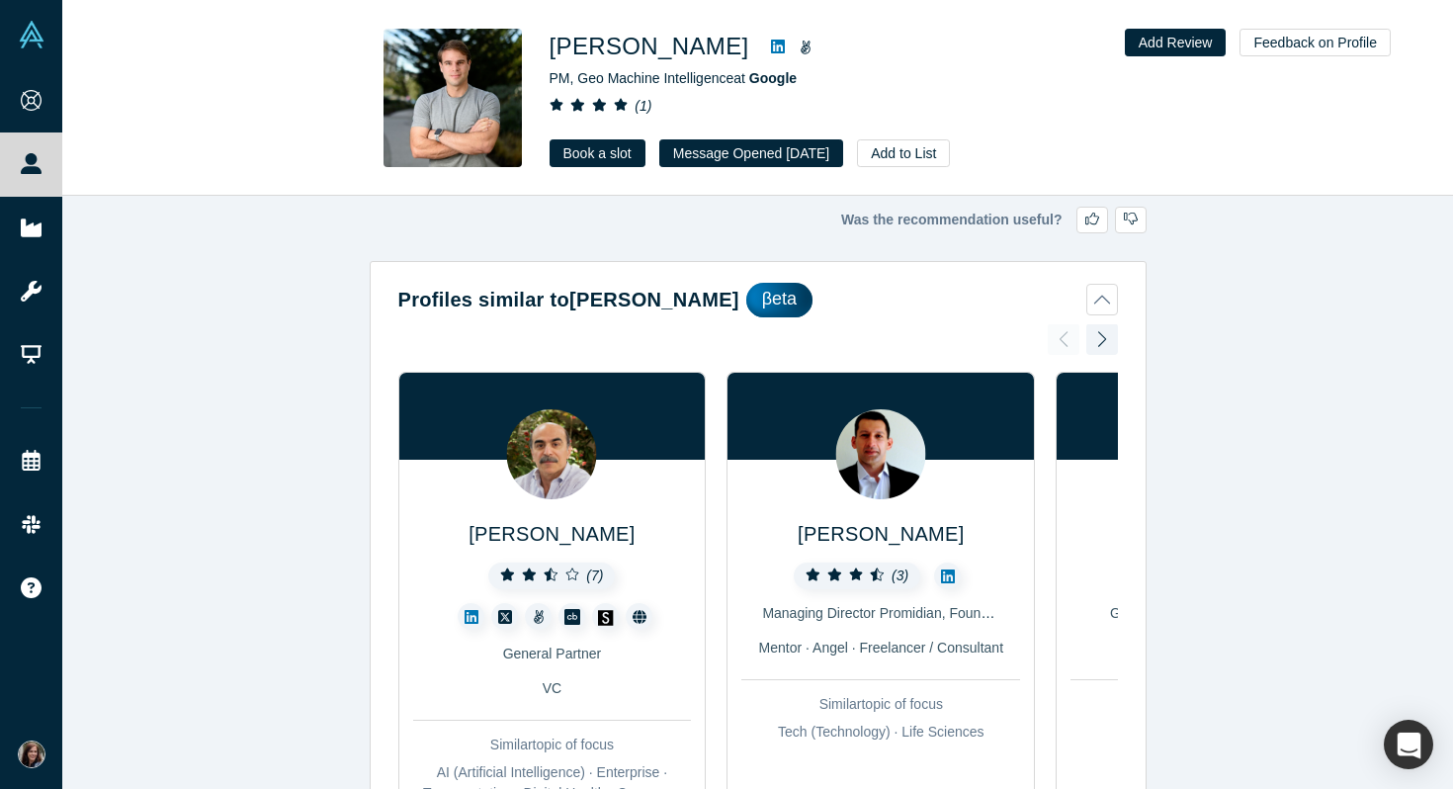
click at [771, 51] on icon at bounding box center [778, 47] width 14 height 16
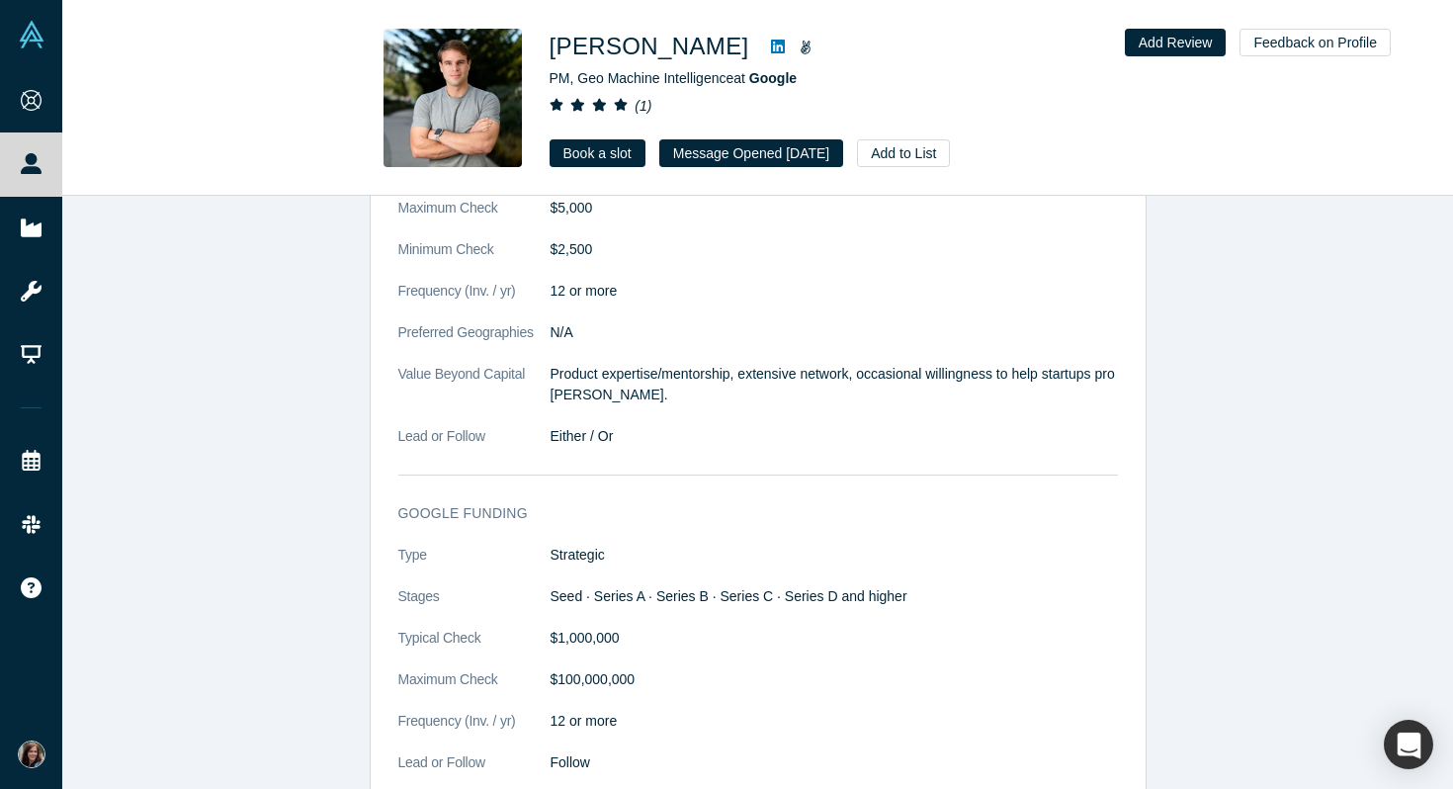
scroll to position [2770, 0]
click at [713, 147] on button "Message Opened Oct 10, 2024" at bounding box center [751, 153] width 184 height 28
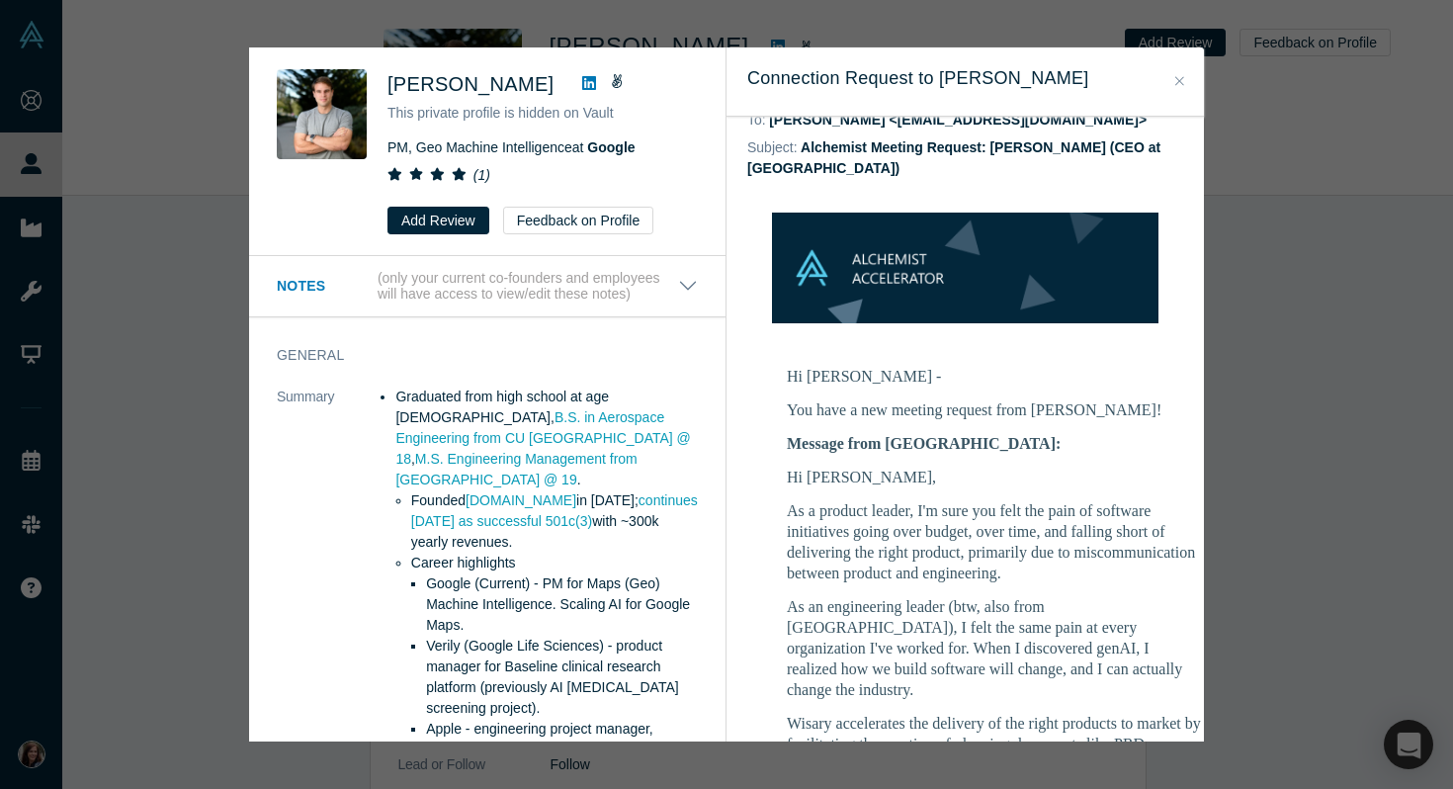
scroll to position [20, 0]
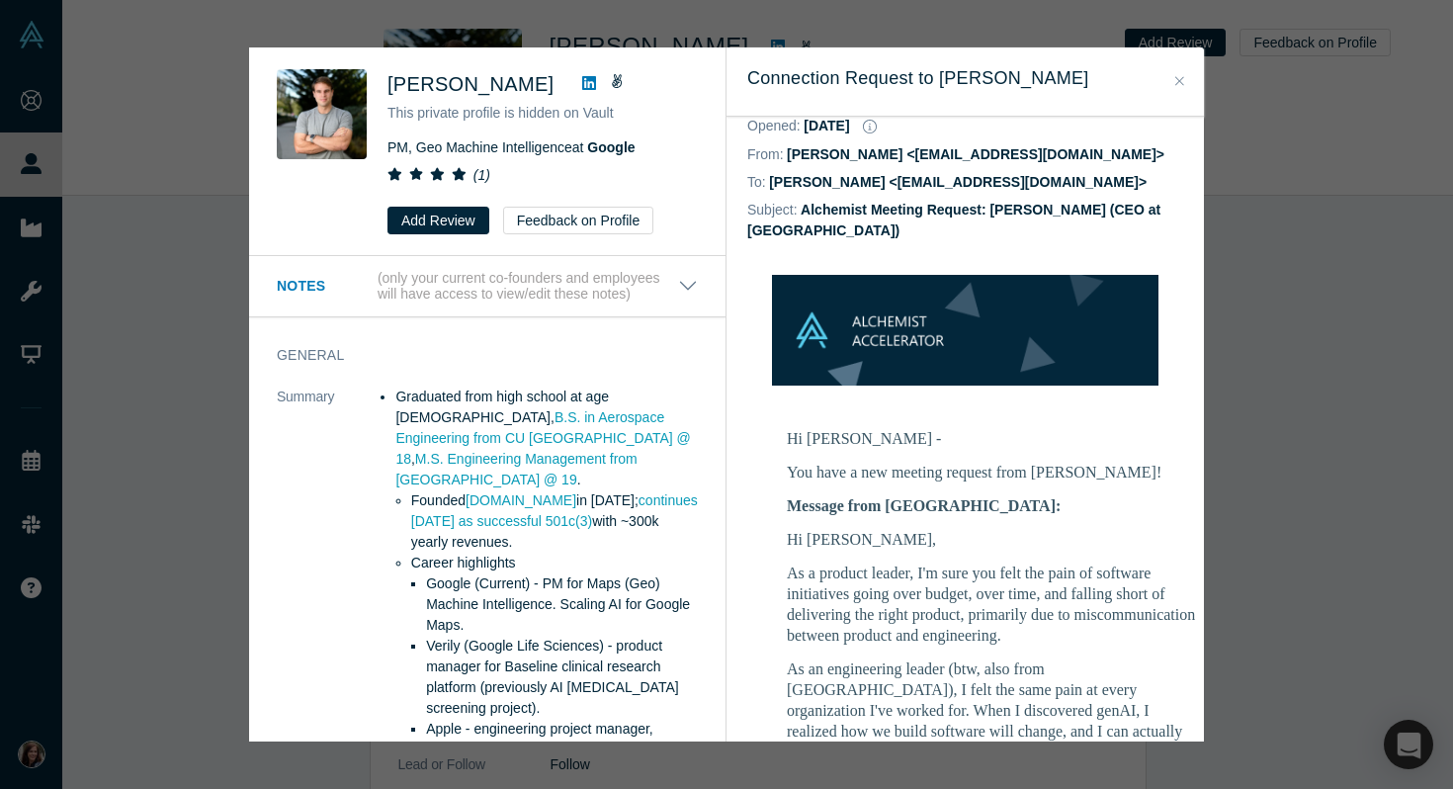
click at [1179, 73] on button "Close" at bounding box center [1180, 81] width 21 height 23
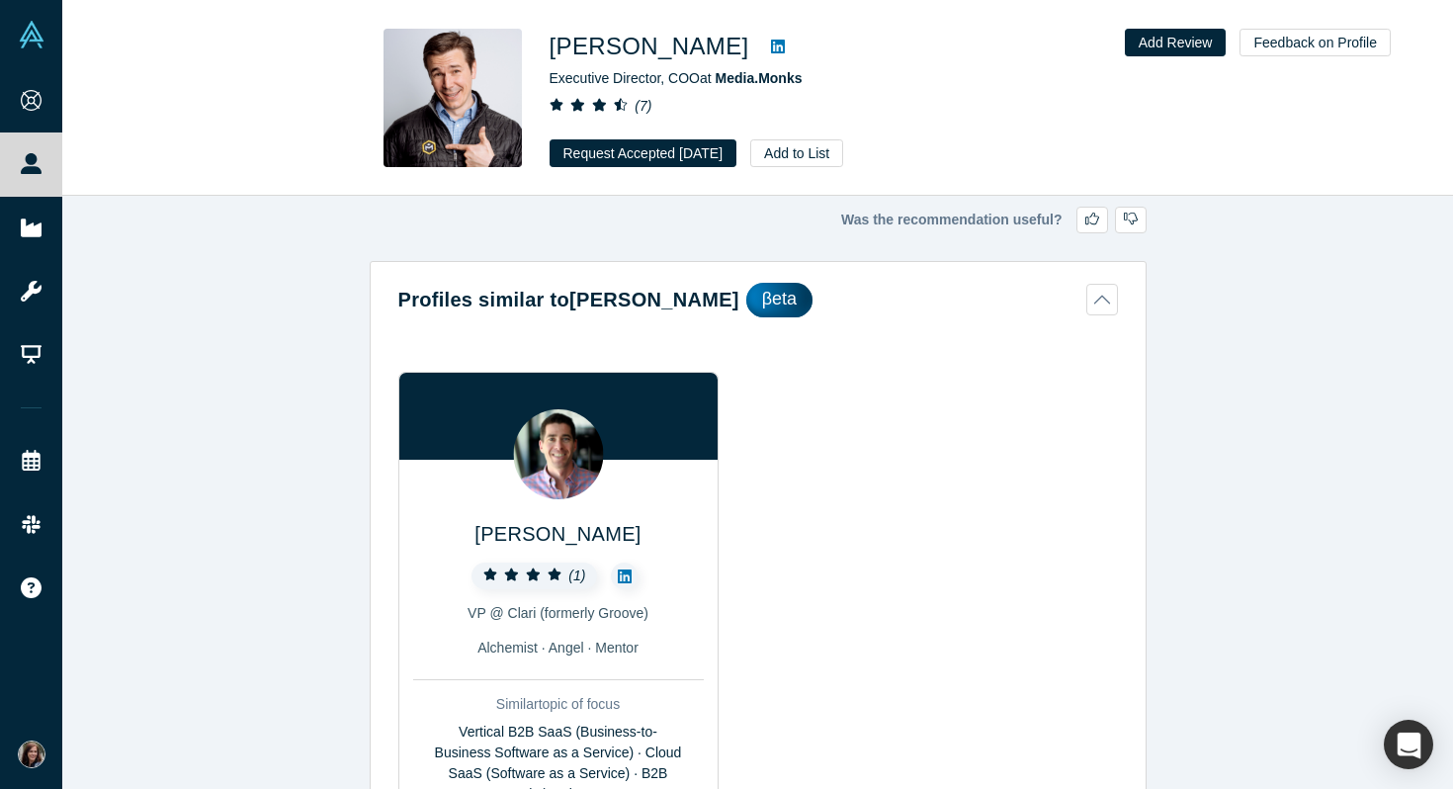
click at [781, 43] on icon at bounding box center [778, 47] width 14 height 14
